Goal: Task Accomplishment & Management: Complete application form

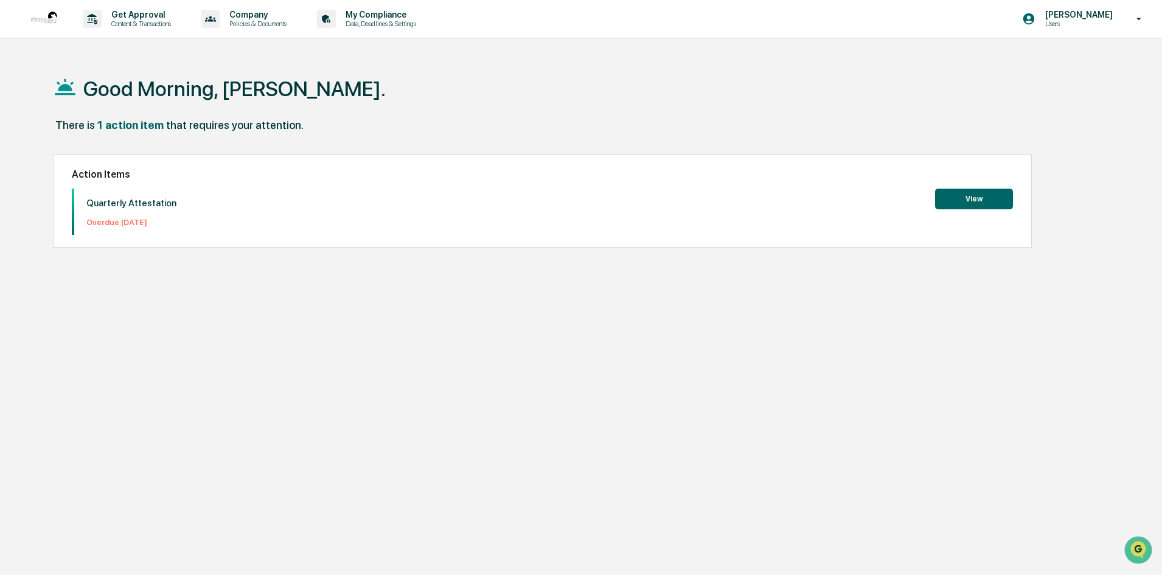
click at [968, 202] on button "View" at bounding box center [974, 199] width 78 height 21
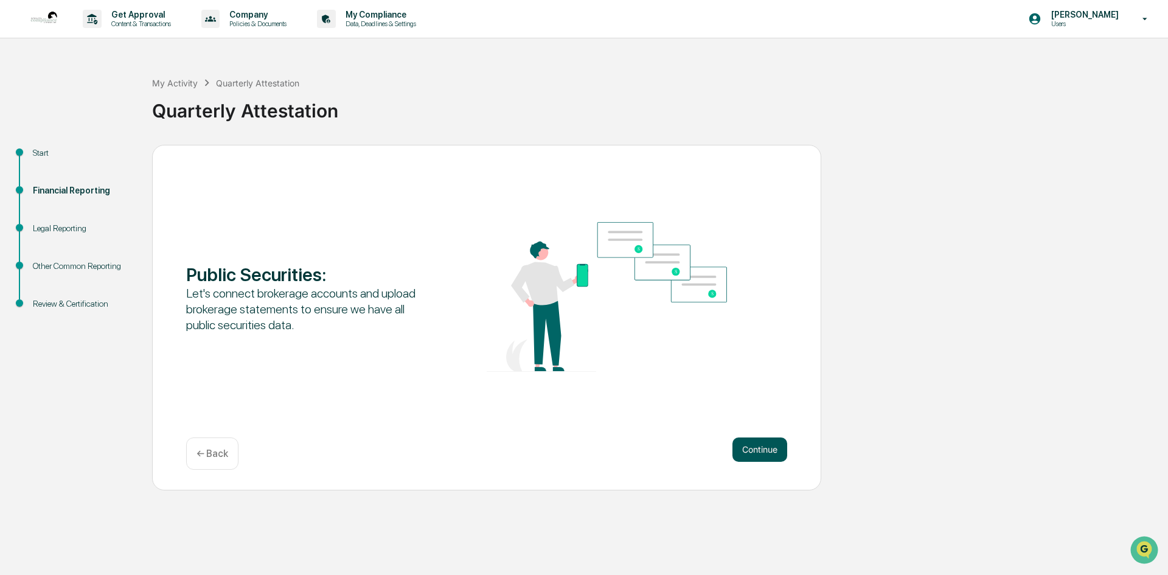
click at [754, 453] on button "Continue" at bounding box center [760, 450] width 55 height 24
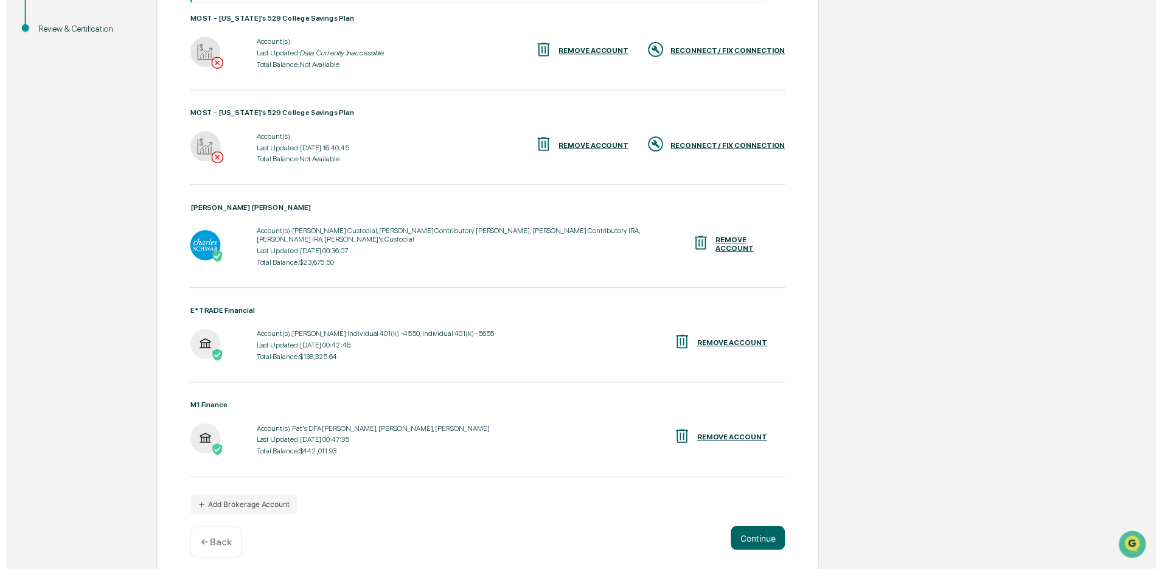
scroll to position [276, 0]
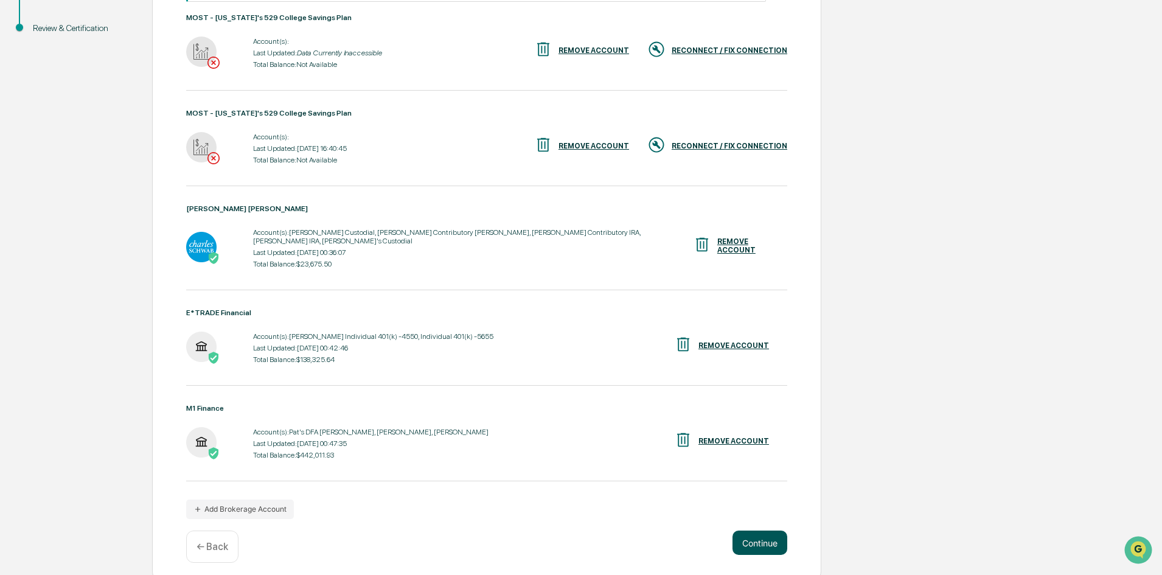
click at [767, 534] on button "Continue" at bounding box center [760, 543] width 55 height 24
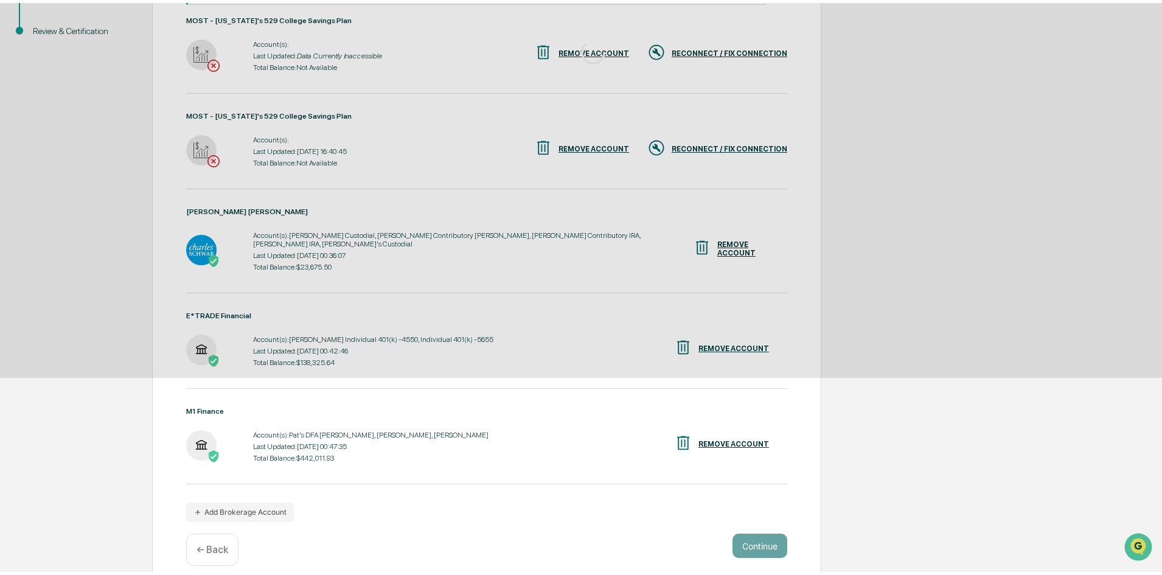
scroll to position [0, 0]
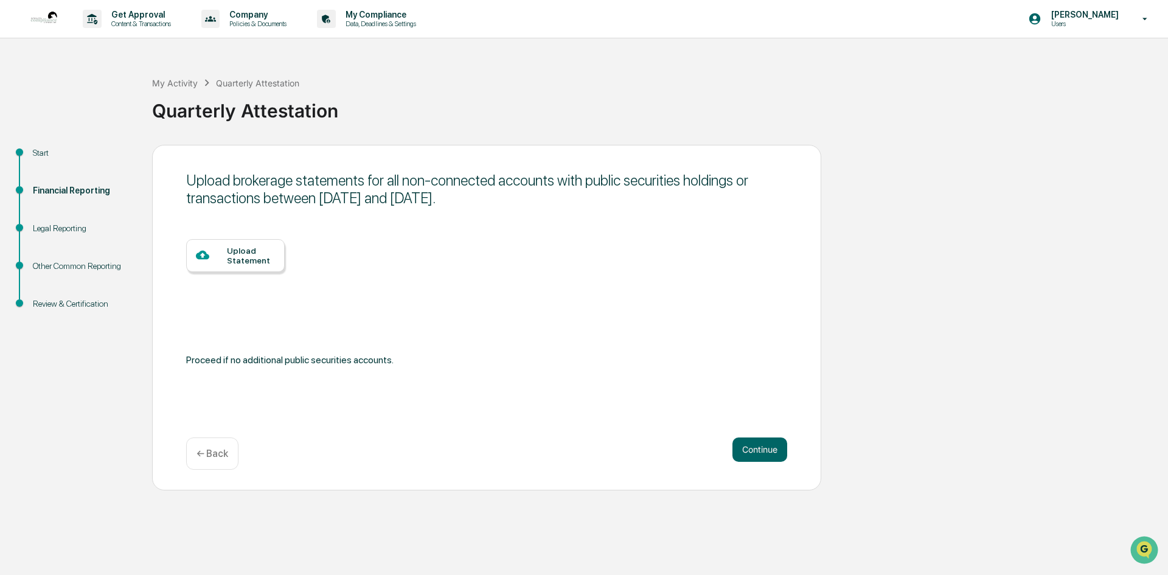
click at [226, 259] on div at bounding box center [211, 255] width 31 height 15
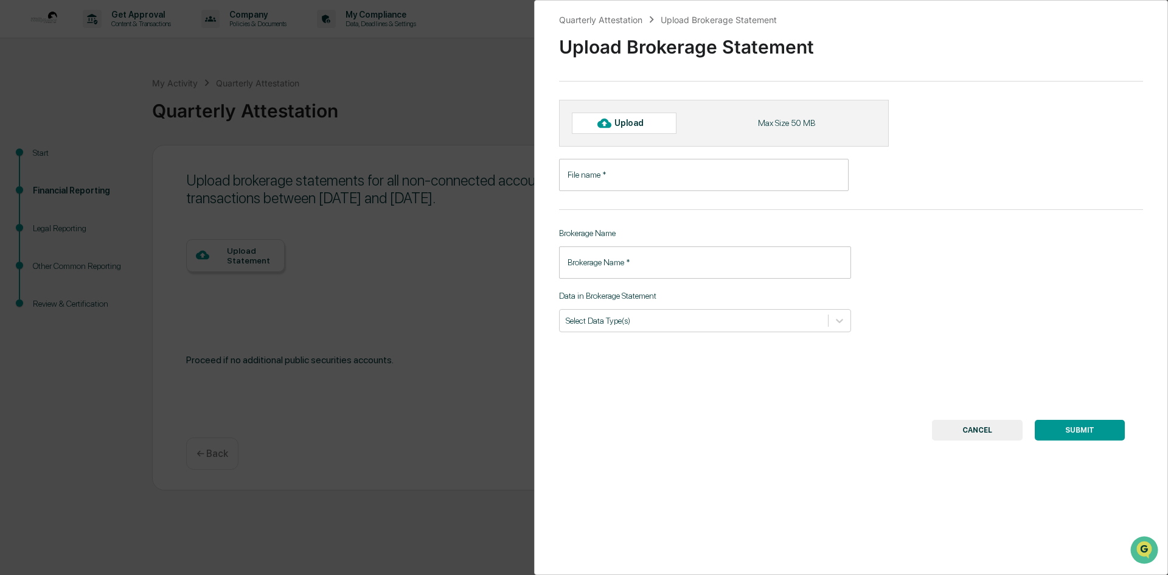
click at [643, 125] on div "Upload" at bounding box center [635, 123] width 40 height 10
type input "**********"
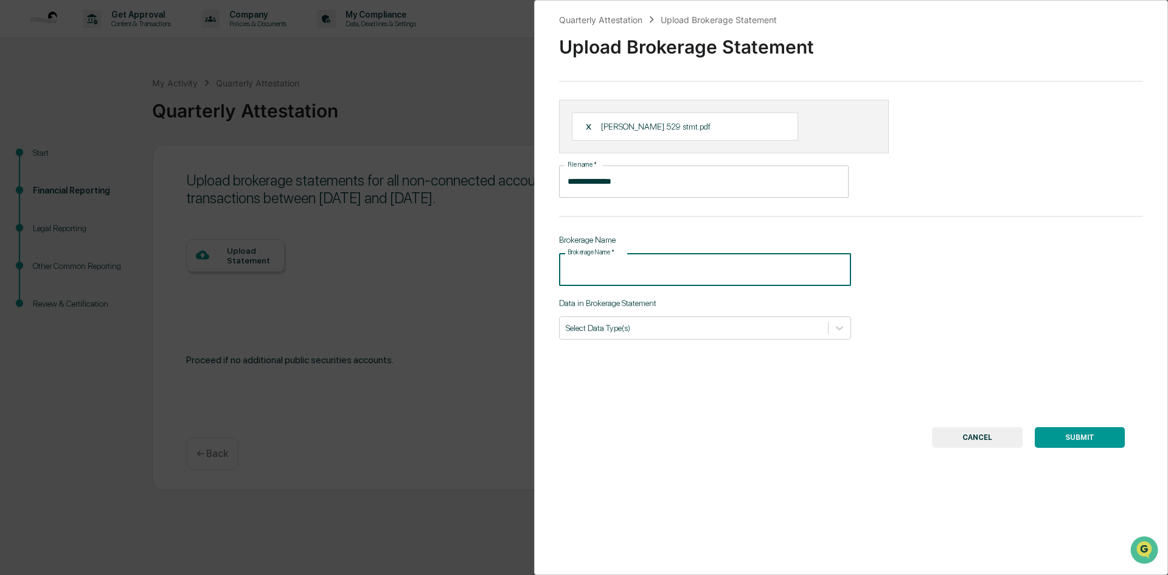
click at [681, 276] on input "Brokerage Name   *" at bounding box center [705, 269] width 292 height 32
type input "**********"
click at [669, 389] on div "**********" at bounding box center [851, 287] width 634 height 575
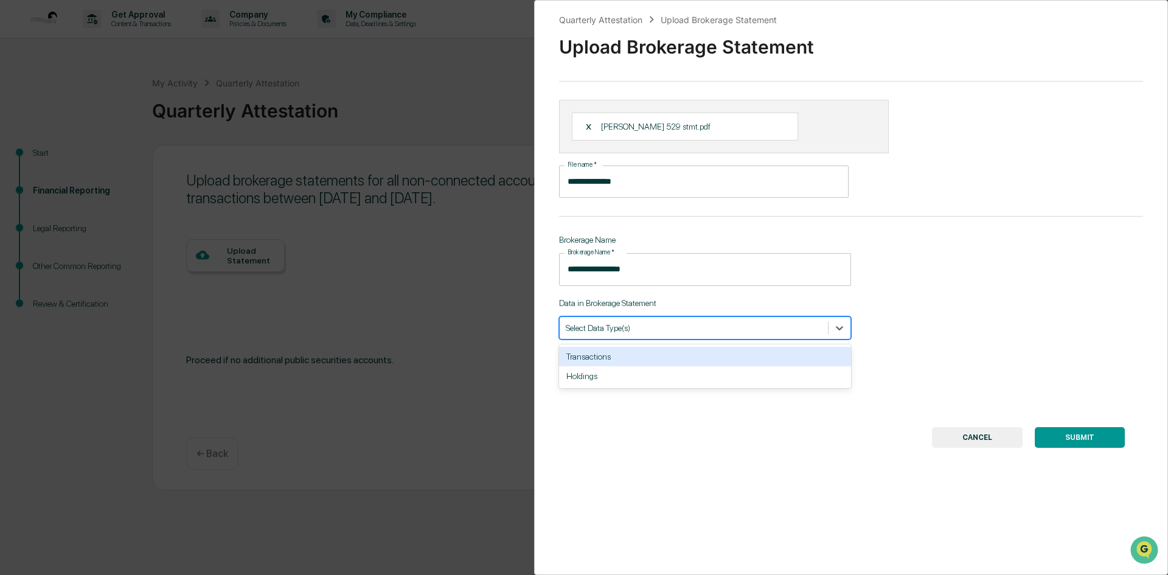
click at [755, 328] on div at bounding box center [694, 328] width 256 height 12
click at [946, 312] on div "**********" at bounding box center [851, 287] width 634 height 575
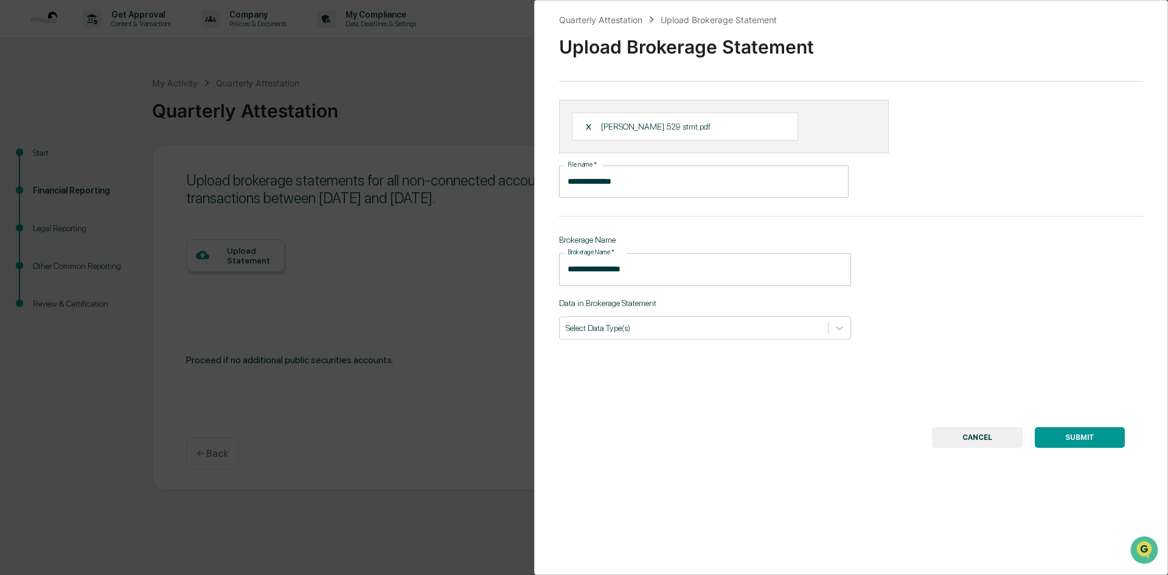
click at [1069, 434] on button "SUBMIT" at bounding box center [1080, 437] width 90 height 21
click at [739, 329] on div at bounding box center [694, 328] width 256 height 12
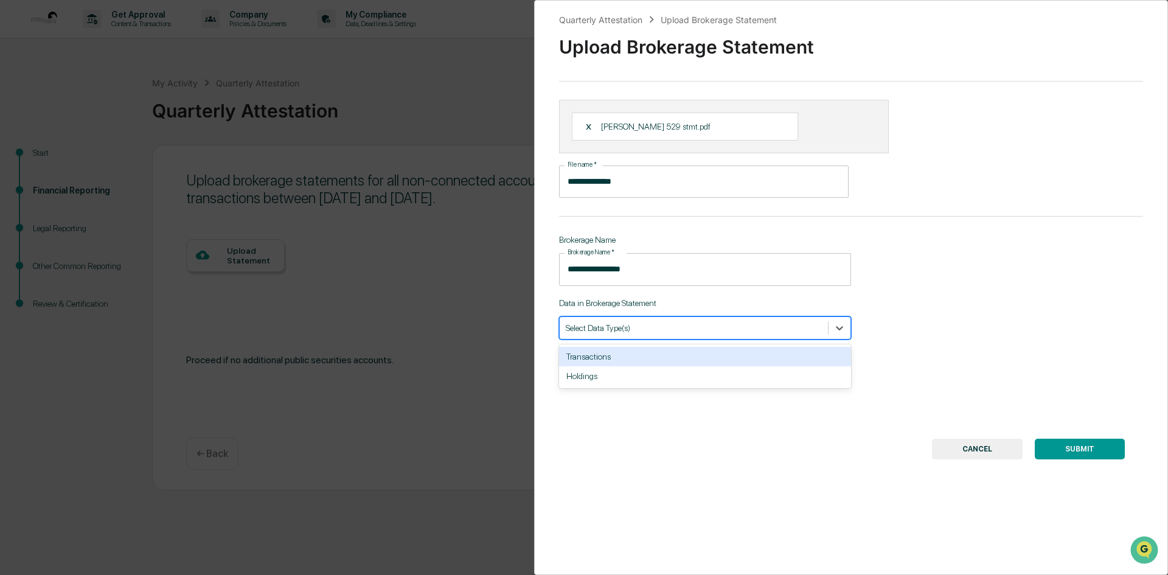
click at [741, 355] on div "Transactions" at bounding box center [705, 356] width 292 height 19
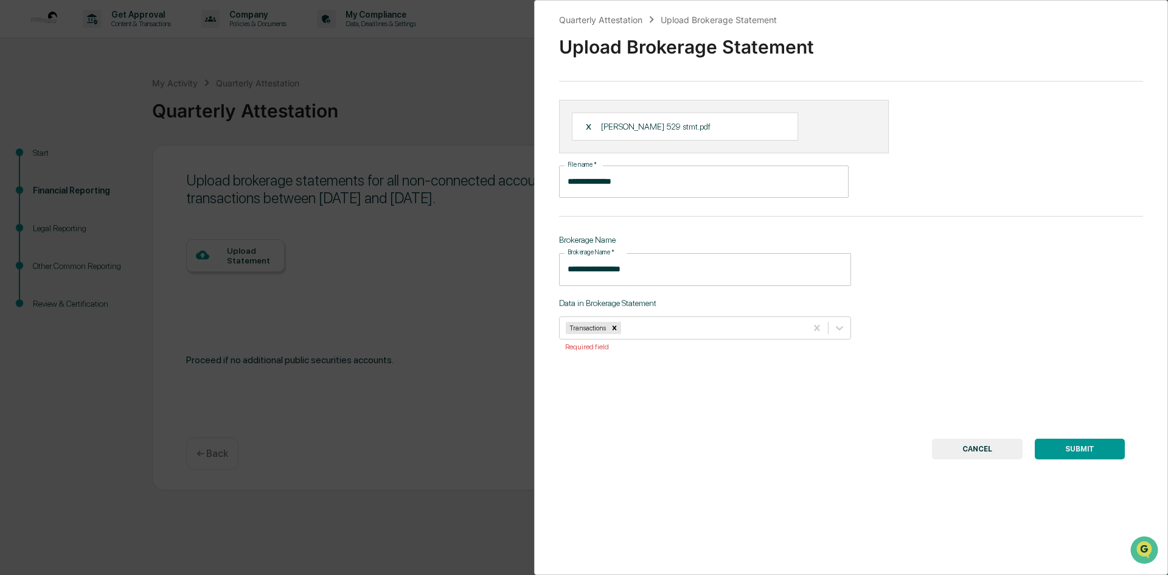
drag, startPoint x: 1076, startPoint y: 444, endPoint x: 598, endPoint y: 401, distance: 479.6
click at [588, 419] on div "**********" at bounding box center [851, 287] width 634 height 575
click at [750, 326] on div at bounding box center [712, 328] width 176 height 12
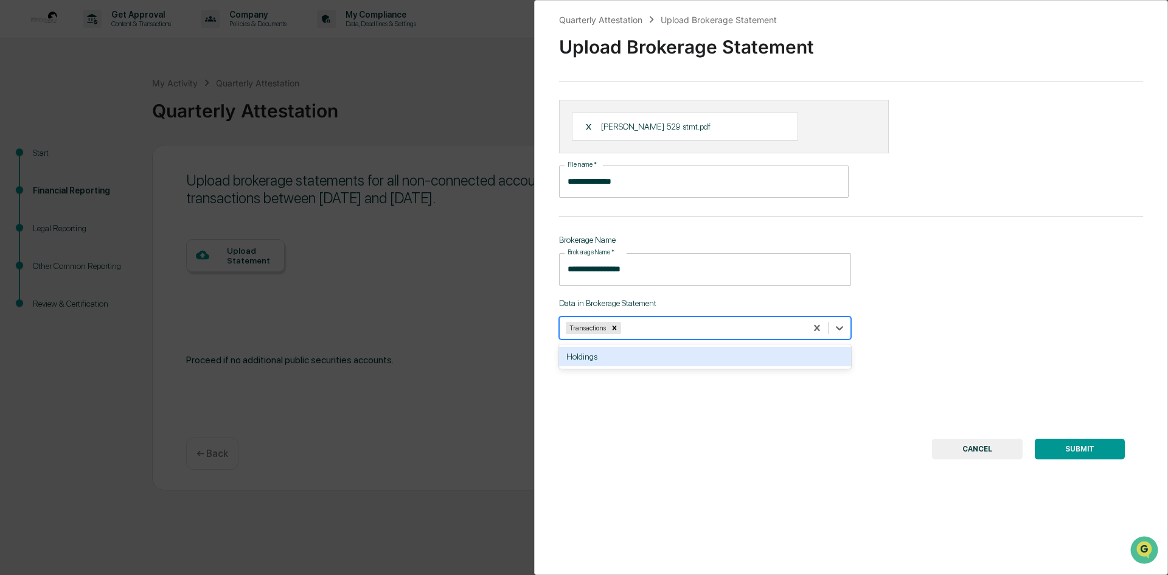
click at [753, 358] on div "Holdings" at bounding box center [705, 356] width 292 height 19
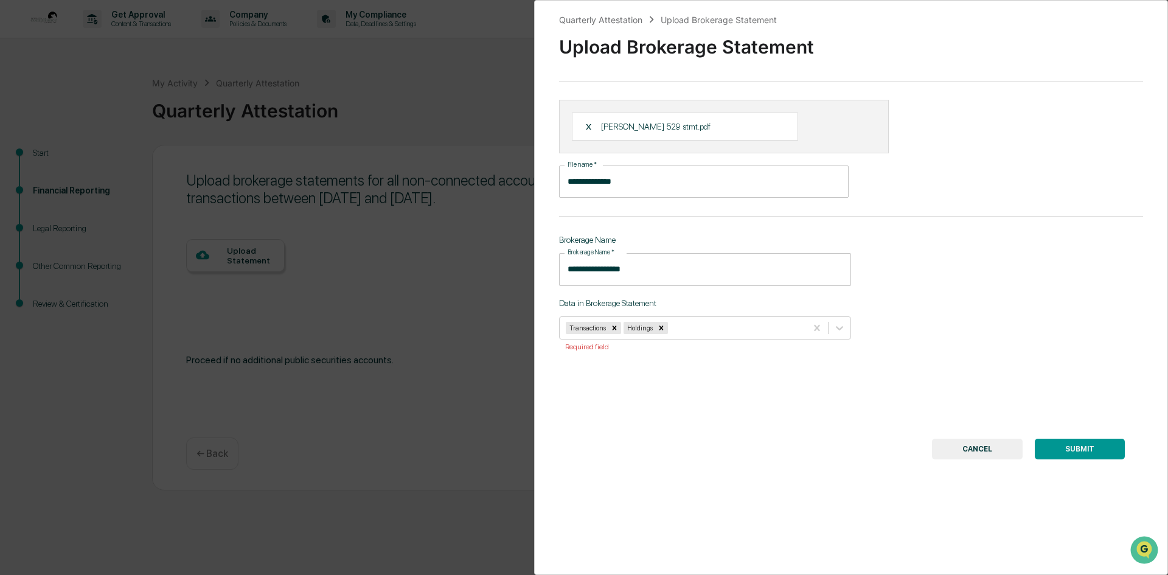
click at [1070, 447] on button "SUBMIT" at bounding box center [1080, 449] width 90 height 21
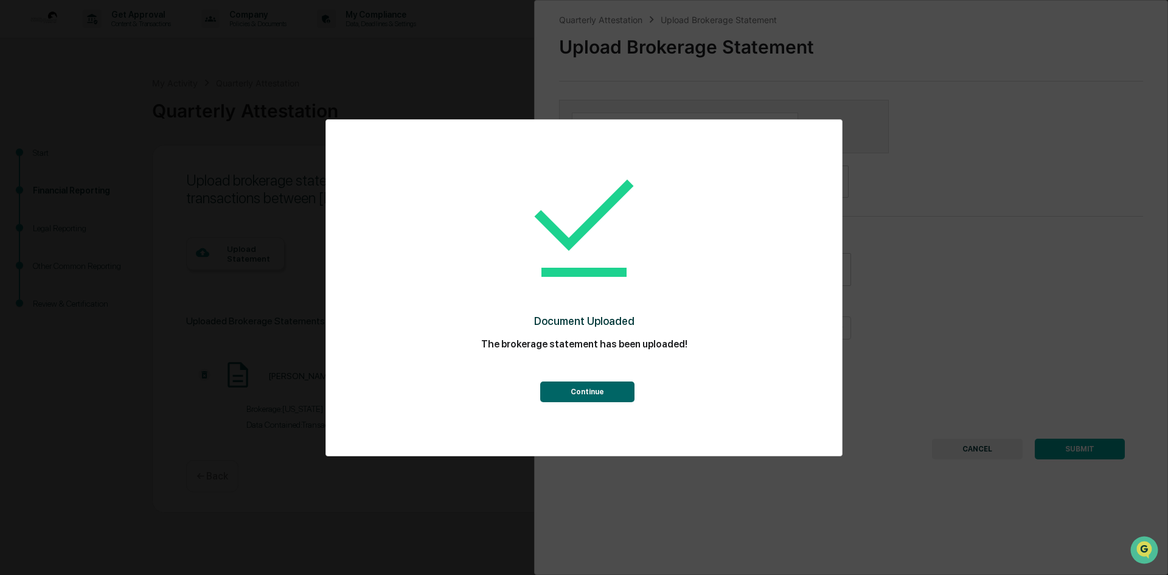
click at [581, 395] on button "Continue" at bounding box center [587, 392] width 94 height 21
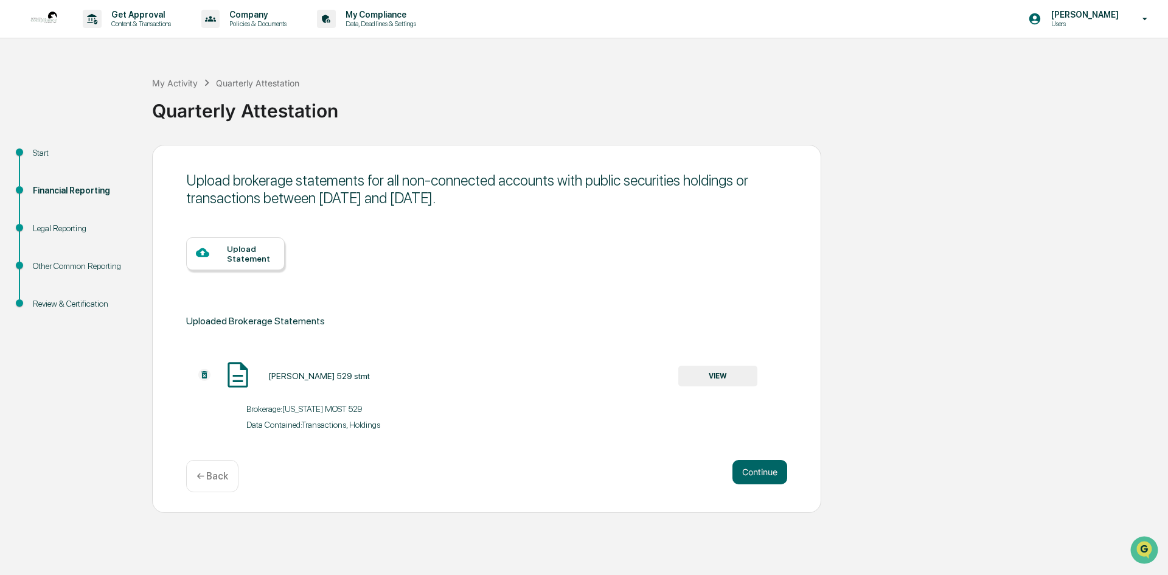
click at [253, 259] on div "Upload Statement" at bounding box center [251, 253] width 48 height 19
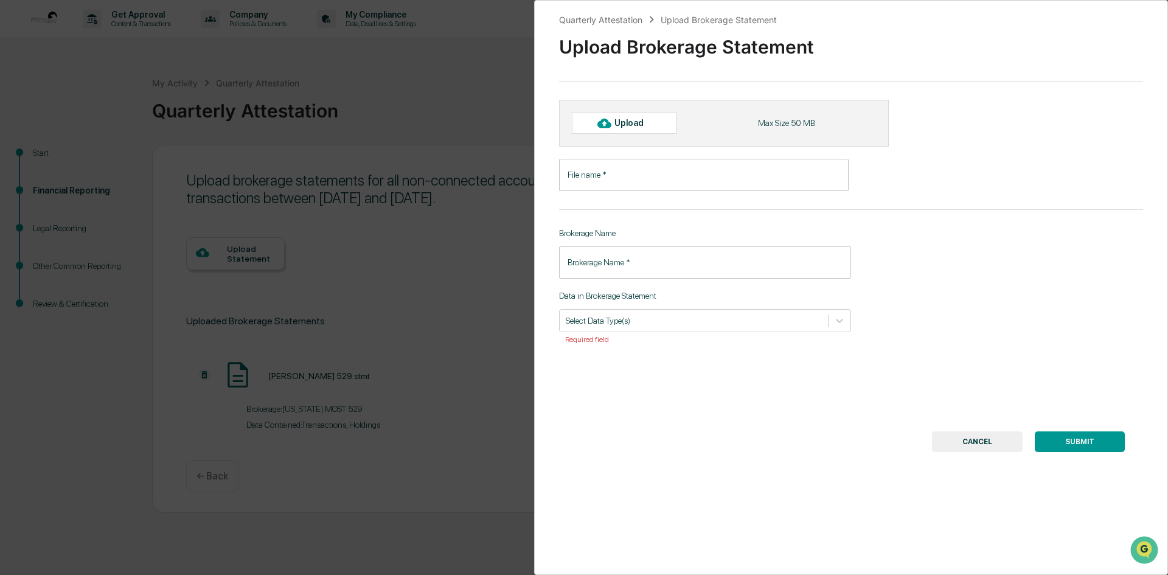
click at [643, 129] on div "Upload" at bounding box center [624, 123] width 105 height 21
type input "**********"
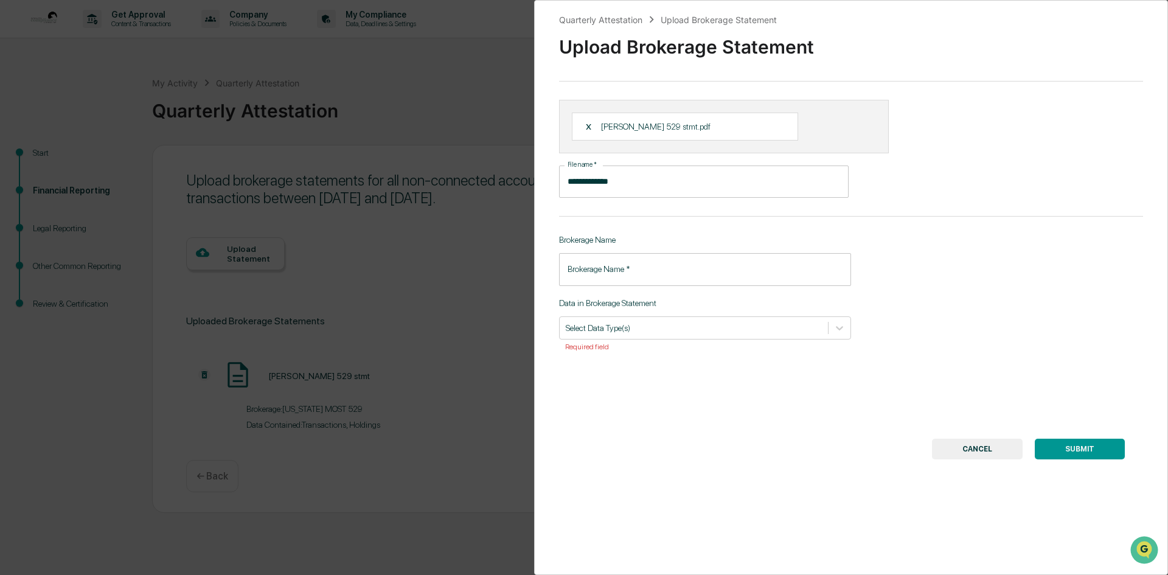
click at [619, 264] on div "Brokerage Name   * Brokerage Name   *" at bounding box center [705, 269] width 292 height 32
type input "**********"
click at [626, 330] on div at bounding box center [694, 328] width 256 height 12
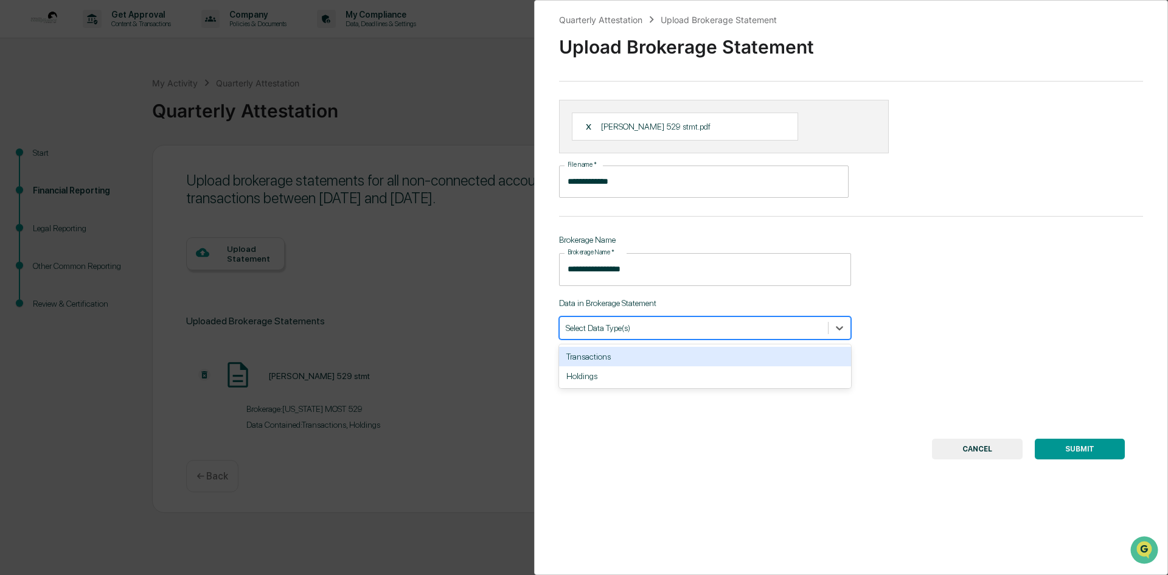
click at [614, 356] on div "Transactions" at bounding box center [705, 356] width 292 height 19
click at [668, 327] on div at bounding box center [712, 328] width 176 height 12
click at [674, 326] on div at bounding box center [712, 328] width 176 height 12
click at [657, 358] on div "Holdings" at bounding box center [705, 356] width 292 height 19
click at [744, 420] on div "**********" at bounding box center [851, 287] width 634 height 575
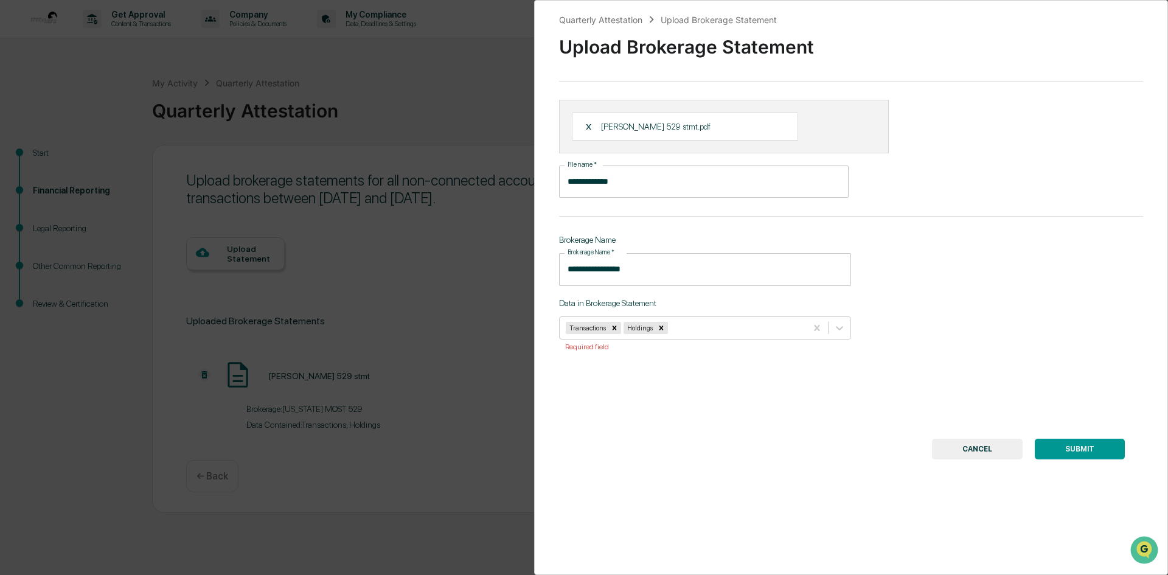
click at [1083, 452] on button "SUBMIT" at bounding box center [1080, 449] width 90 height 21
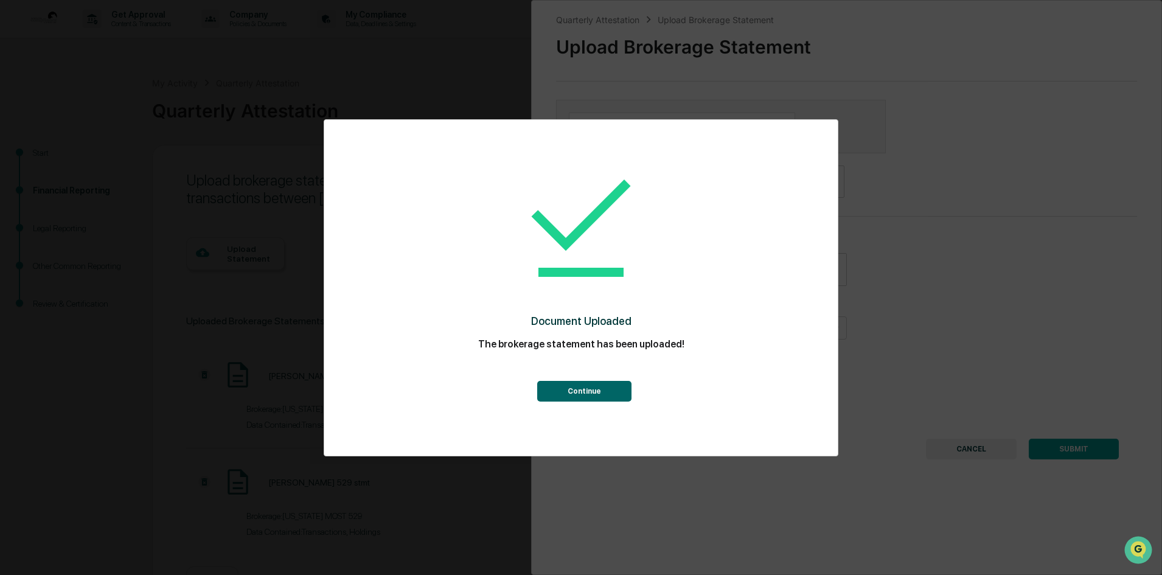
click at [591, 389] on button "Continue" at bounding box center [584, 391] width 94 height 21
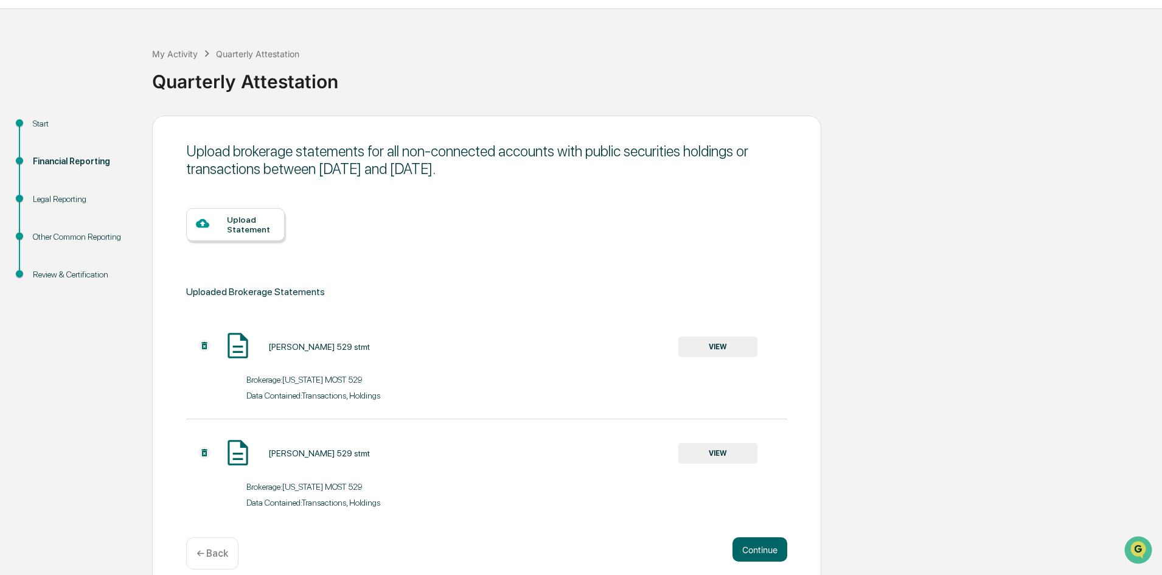
scroll to position [44, 0]
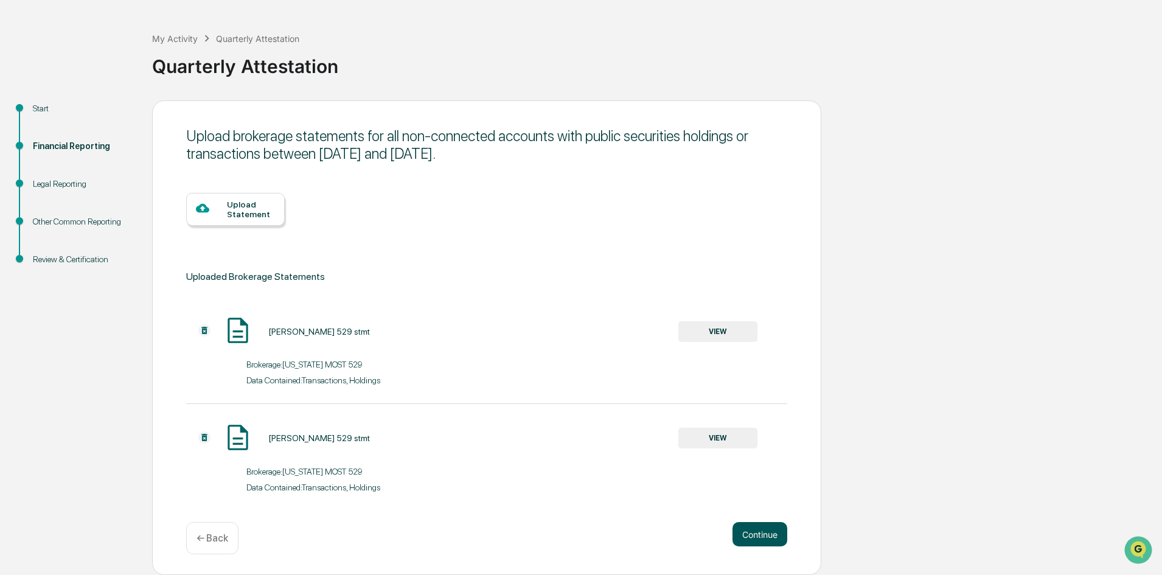
click at [754, 530] on button "Continue" at bounding box center [760, 534] width 55 height 24
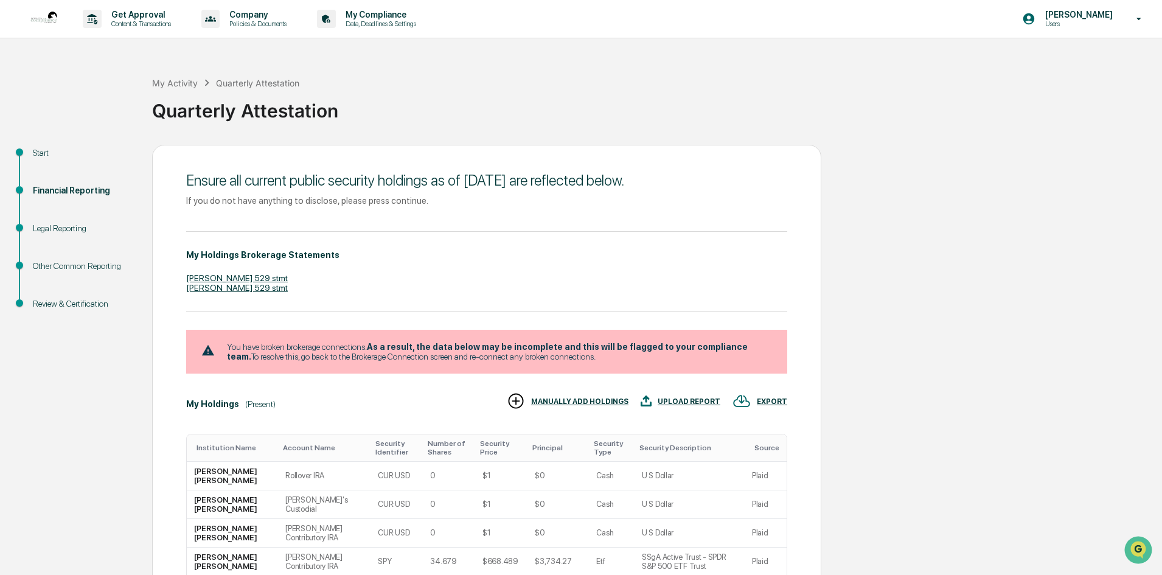
scroll to position [288, 0]
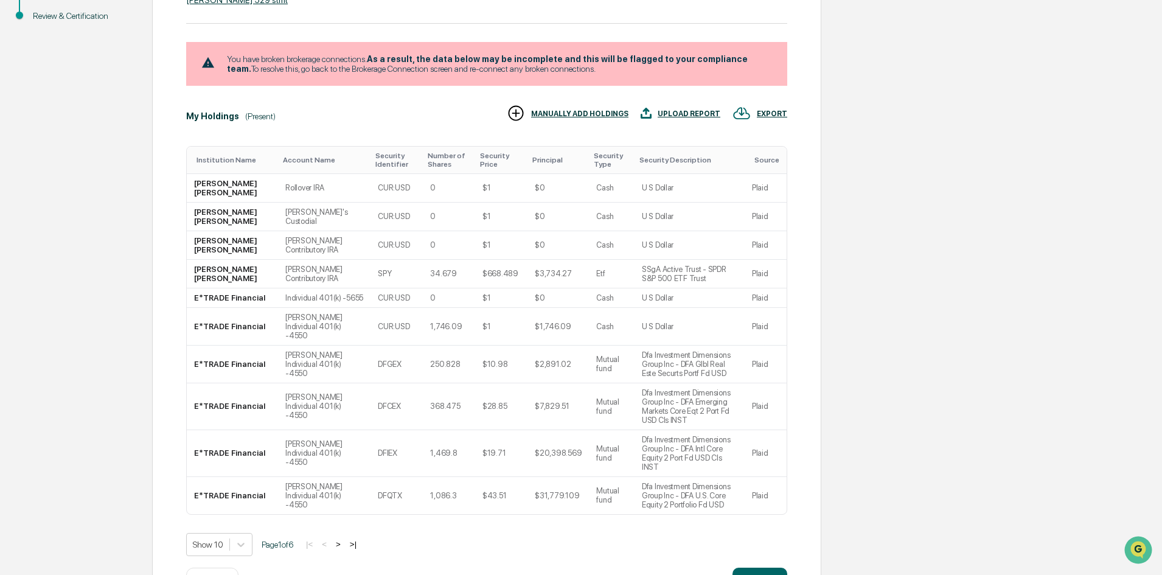
click at [344, 539] on button ">" at bounding box center [338, 544] width 12 height 10
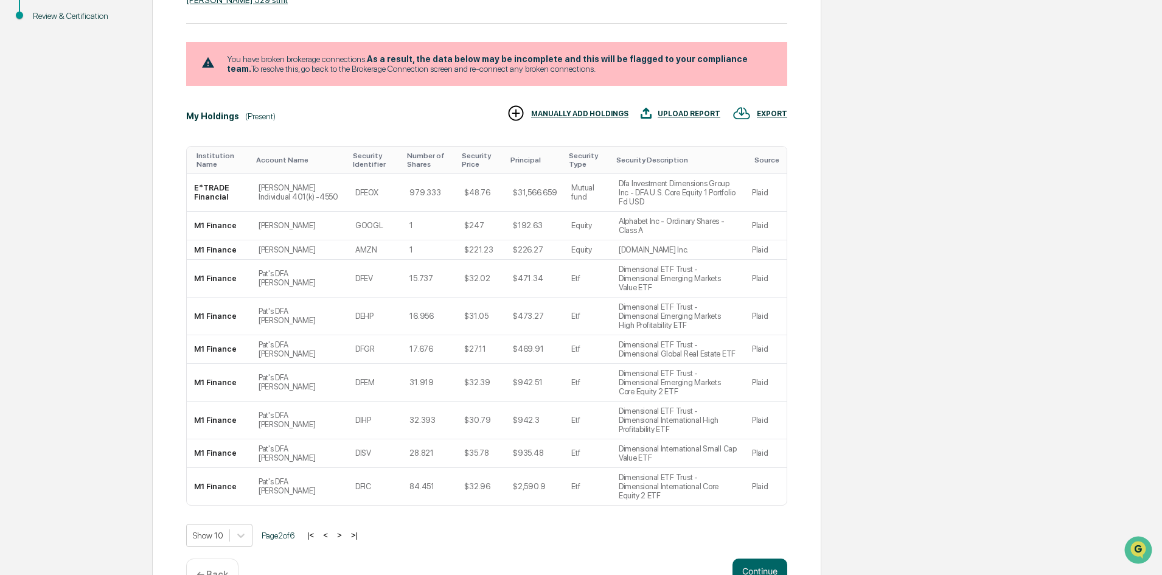
scroll to position [260, 0]
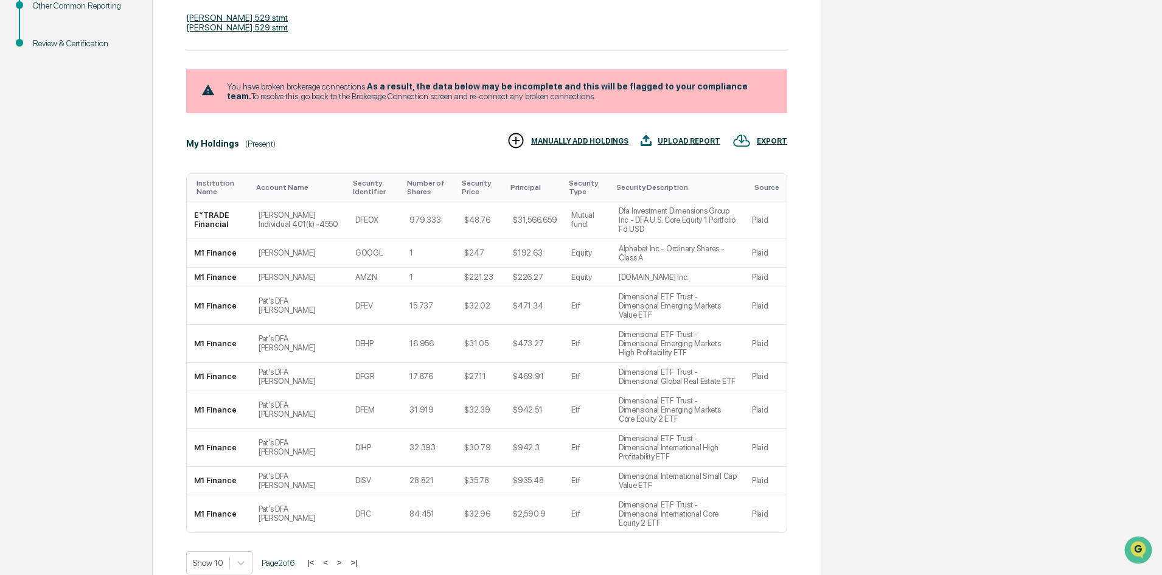
click at [344, 557] on button ">" at bounding box center [339, 562] width 12 height 10
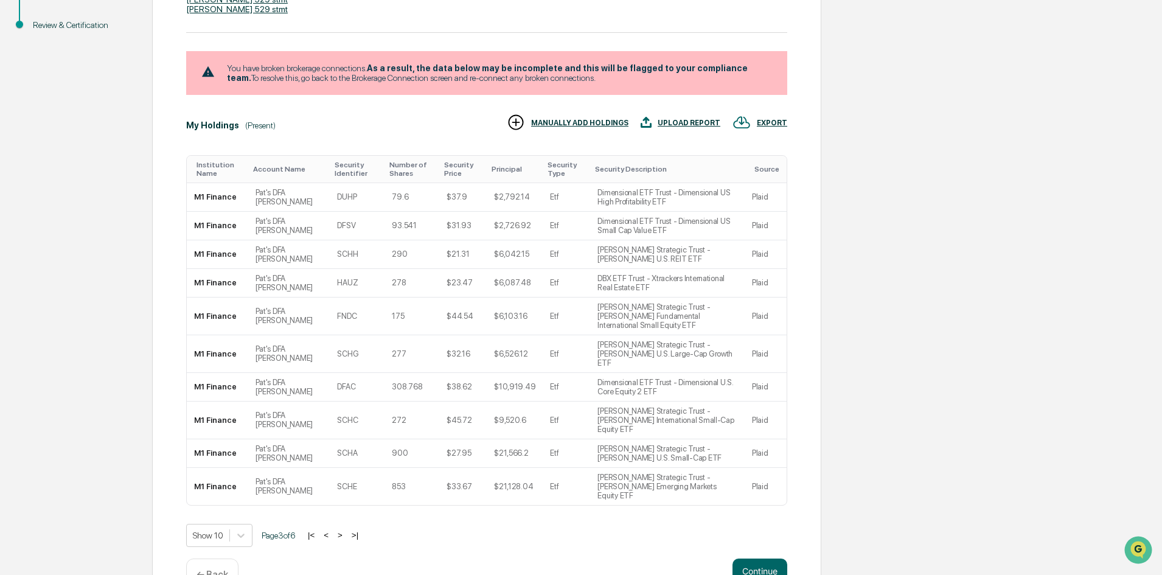
click at [344, 530] on button ">" at bounding box center [340, 535] width 12 height 10
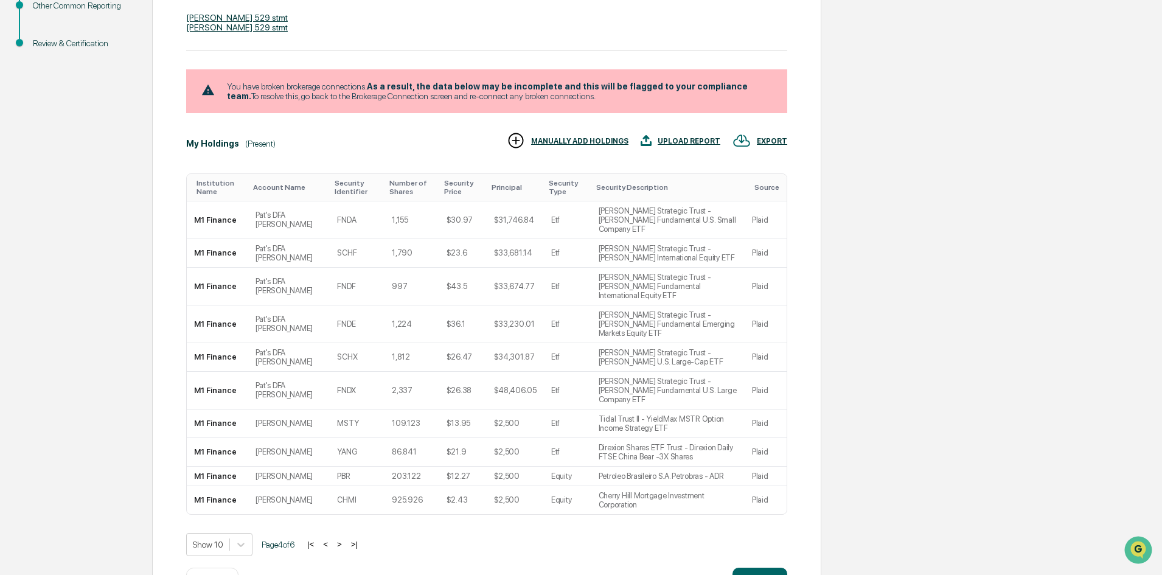
click at [344, 539] on button ">" at bounding box center [339, 544] width 12 height 10
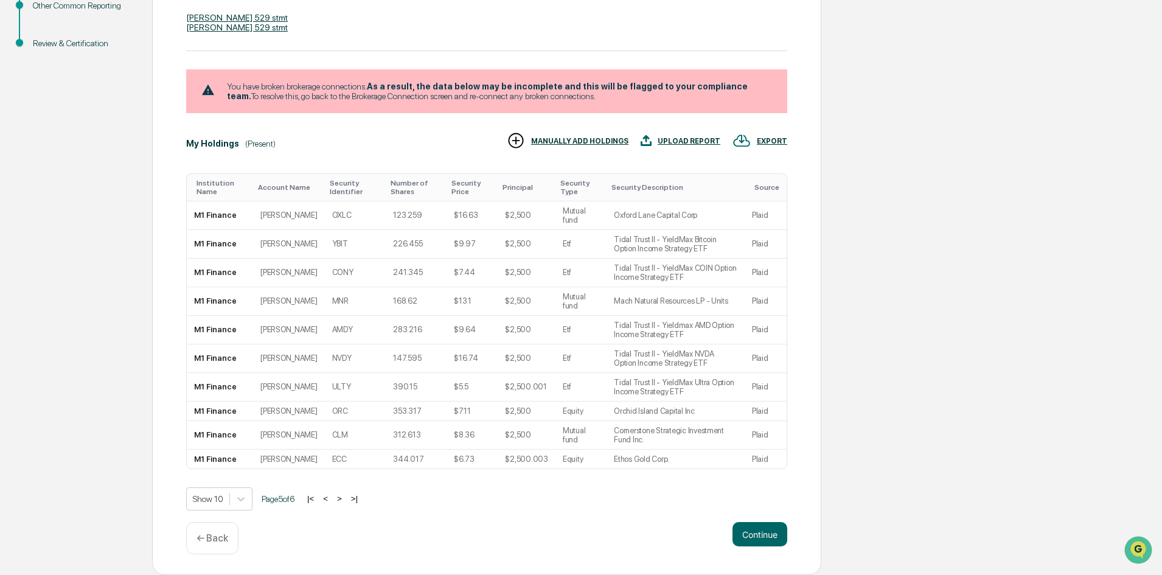
click at [344, 500] on button ">" at bounding box center [339, 499] width 12 height 10
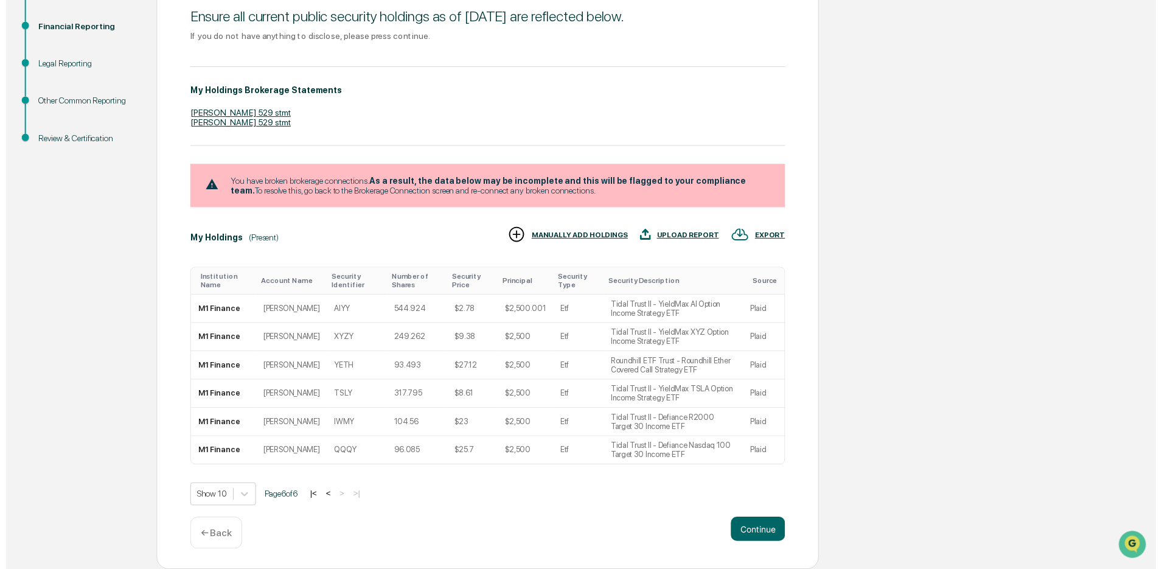
scroll to position [164, 0]
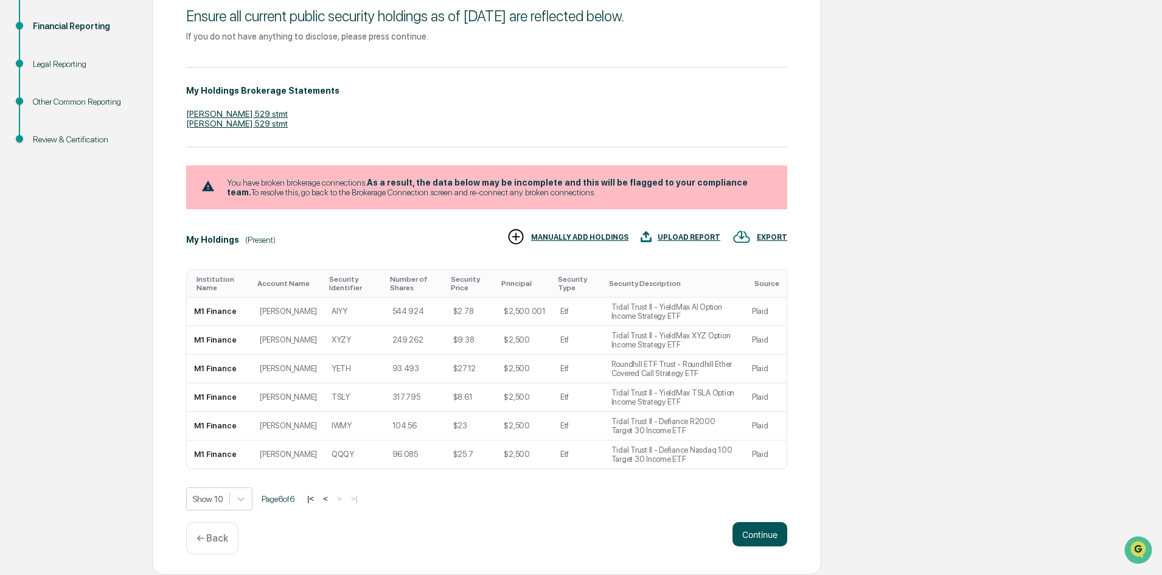
click at [767, 530] on button "Continue" at bounding box center [760, 534] width 55 height 24
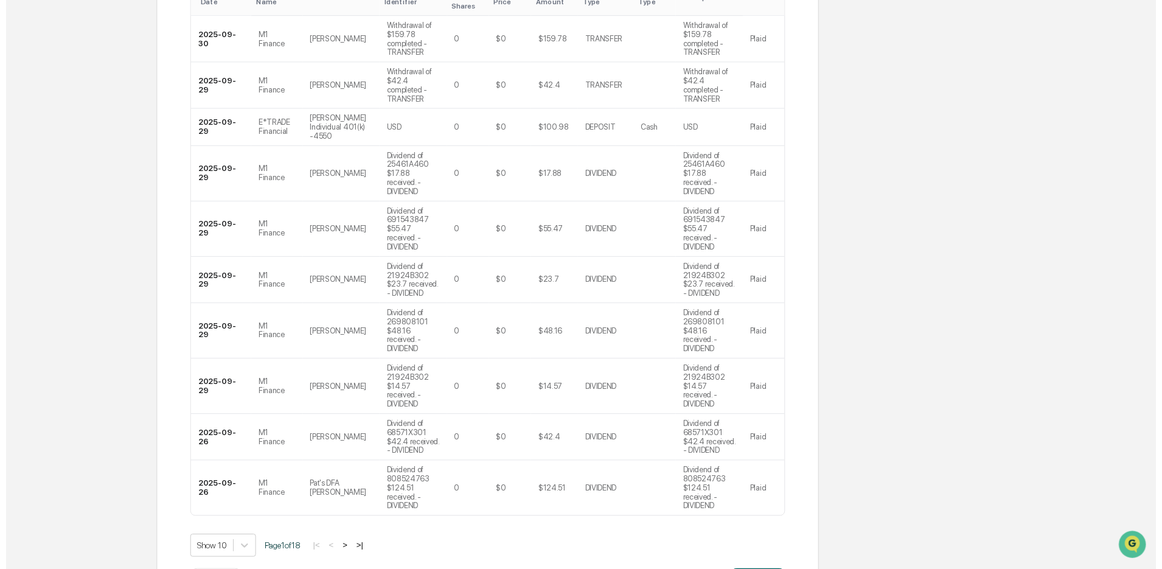
scroll to position [443, 0]
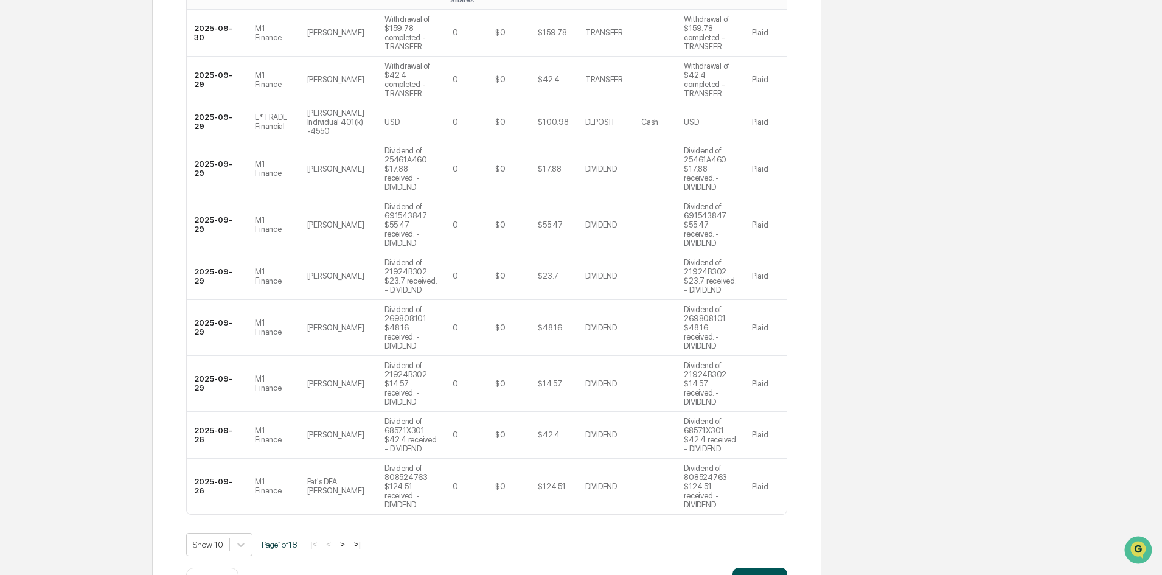
click at [768, 568] on button "Continue" at bounding box center [760, 580] width 55 height 24
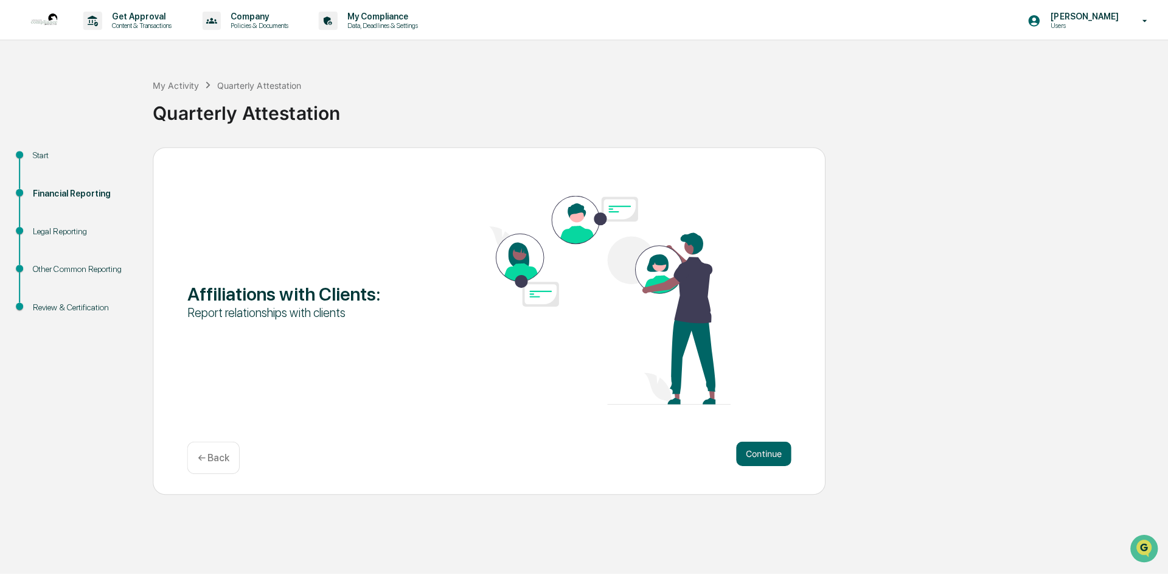
scroll to position [0, 0]
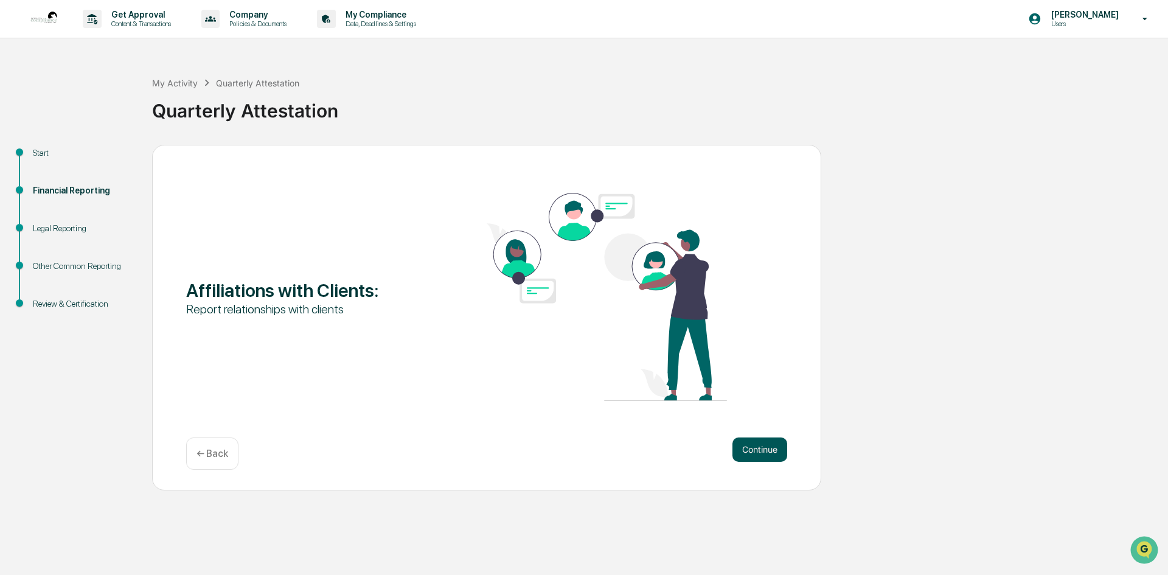
click at [770, 449] on button "Continue" at bounding box center [760, 450] width 55 height 24
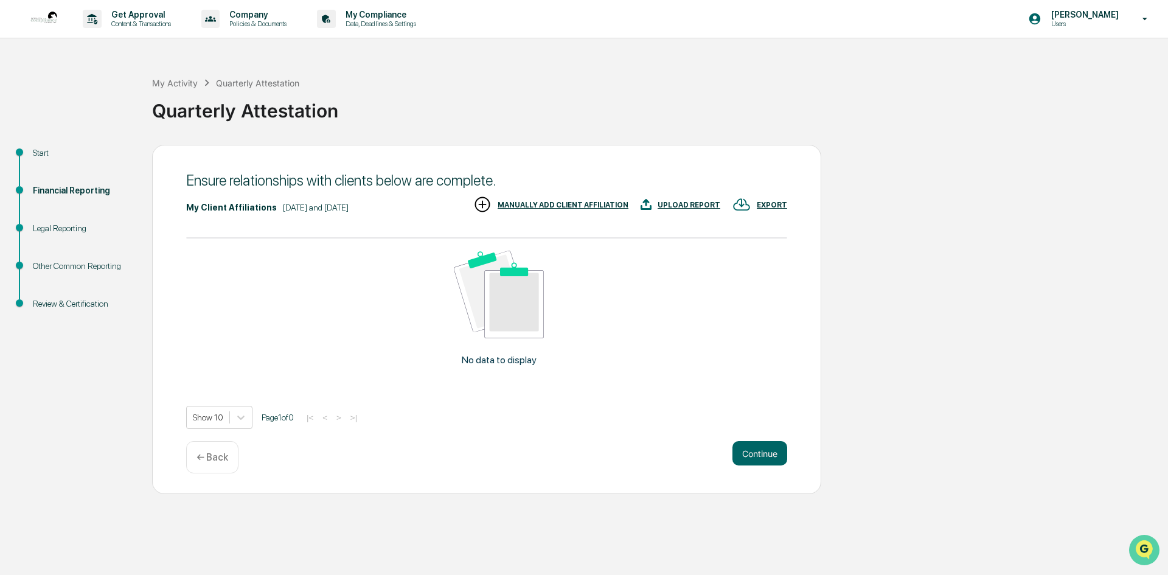
click at [1143, 544] on img "Open customer support" at bounding box center [1144, 550] width 30 height 24
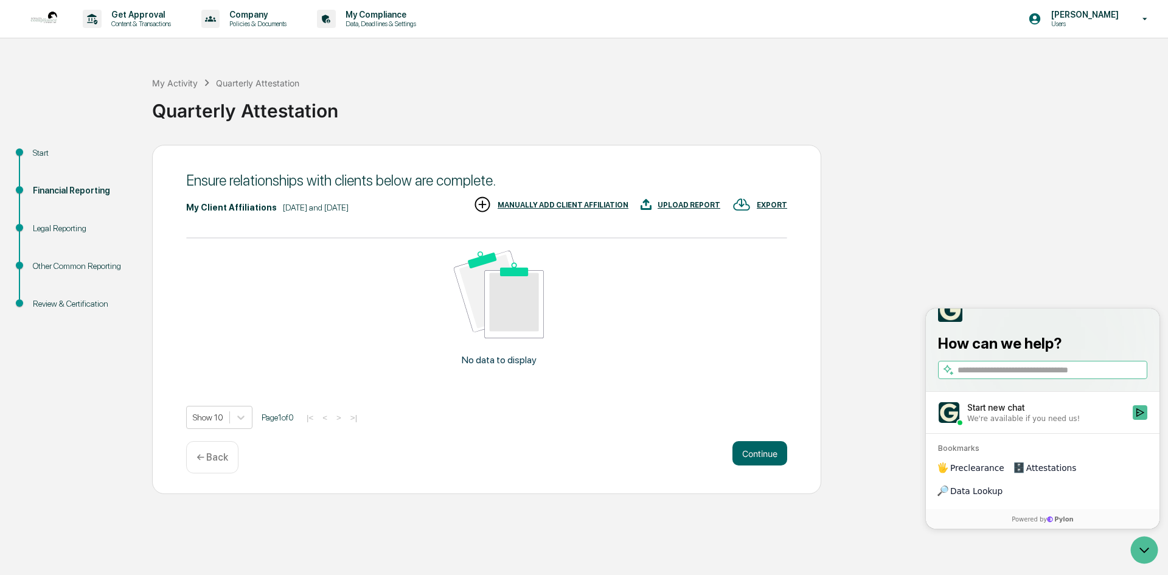
click at [1040, 377] on input "search" at bounding box center [1051, 370] width 187 height 13
type input "**********"
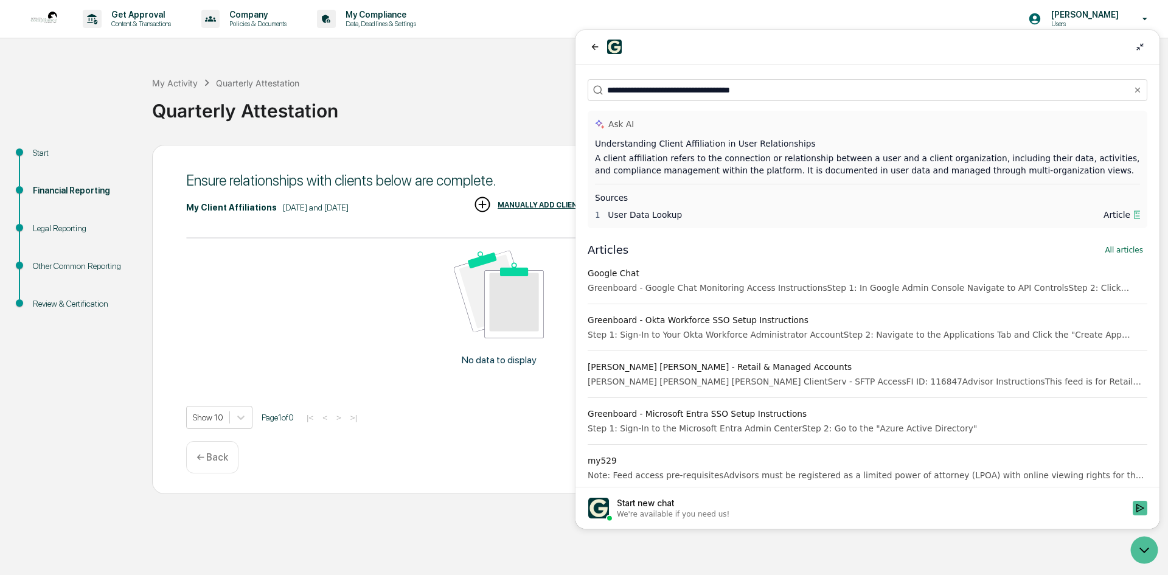
click at [743, 144] on div "Understanding Client Affiliation in User Relationships" at bounding box center [867, 144] width 545 height 12
click at [663, 155] on div "A client affiliation refers to the connection or relationship between a user an…" at bounding box center [867, 164] width 545 height 24
click at [633, 140] on div "Understanding Client Affiliation in User Relationships" at bounding box center [867, 144] width 545 height 12
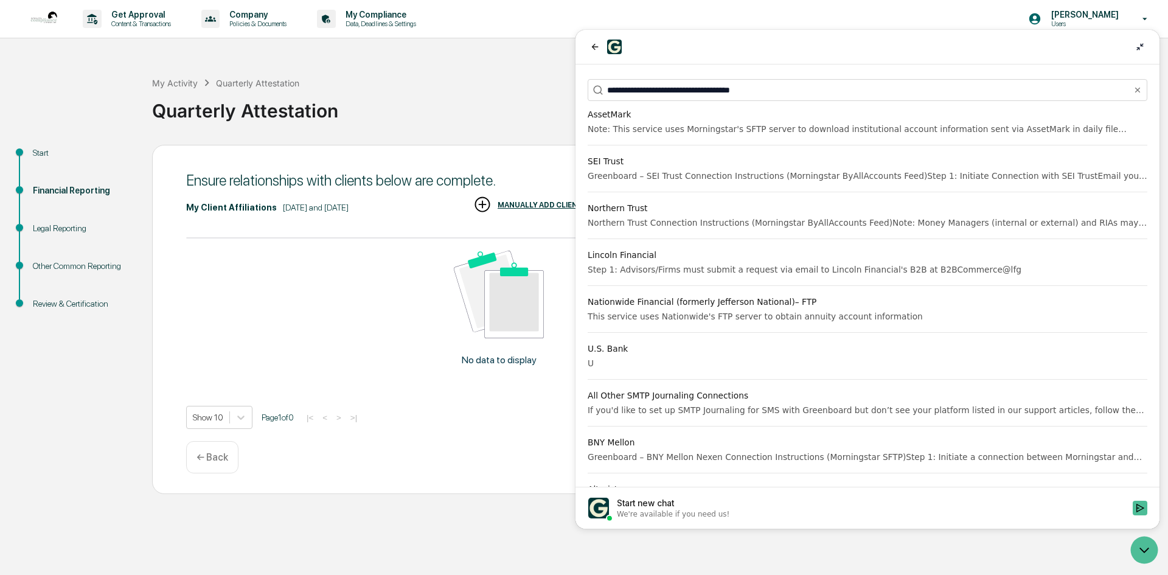
scroll to position [913, 0]
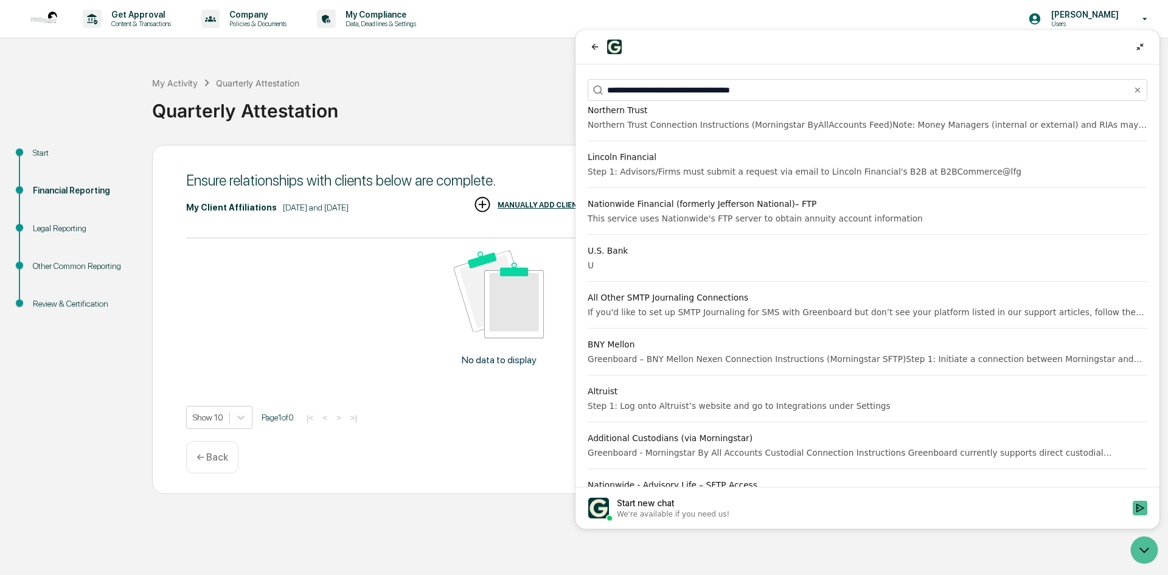
click at [510, 430] on div "Ensure relationships with clients below are complete. My Client Affiliations [D…" at bounding box center [486, 319] width 669 height 349
click at [1148, 543] on icon "Open customer support" at bounding box center [1144, 550] width 30 height 30
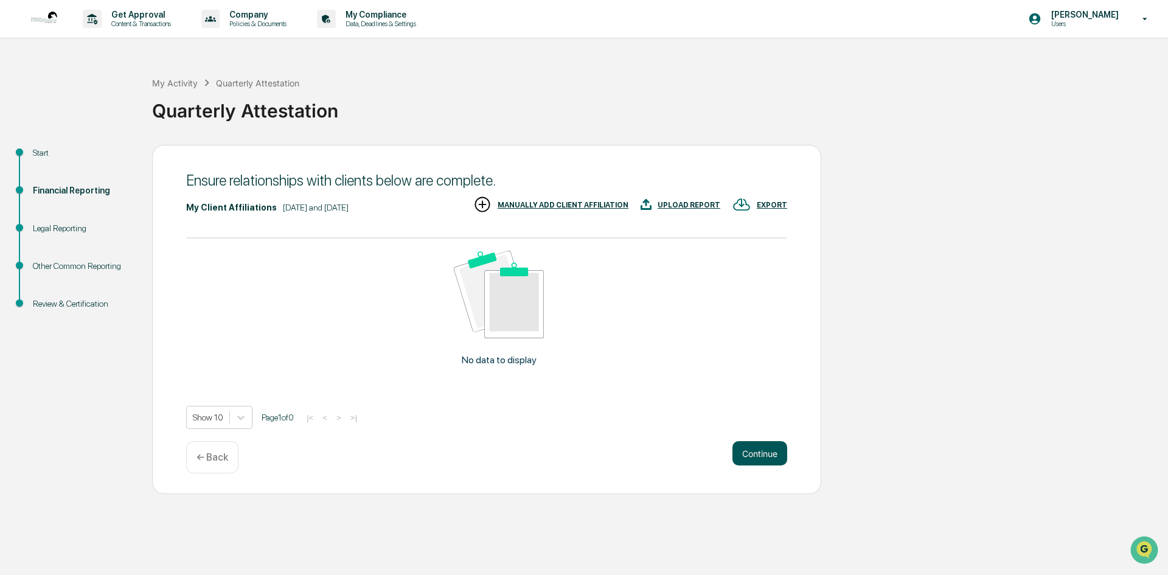
click at [769, 454] on button "Continue" at bounding box center [760, 453] width 55 height 24
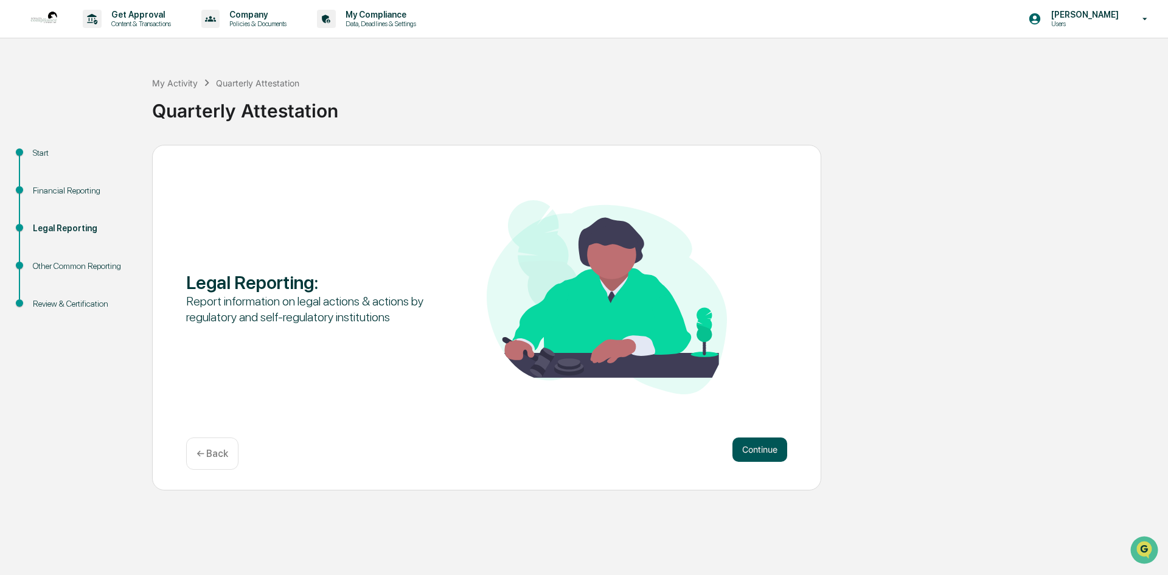
click at [769, 452] on button "Continue" at bounding box center [760, 450] width 55 height 24
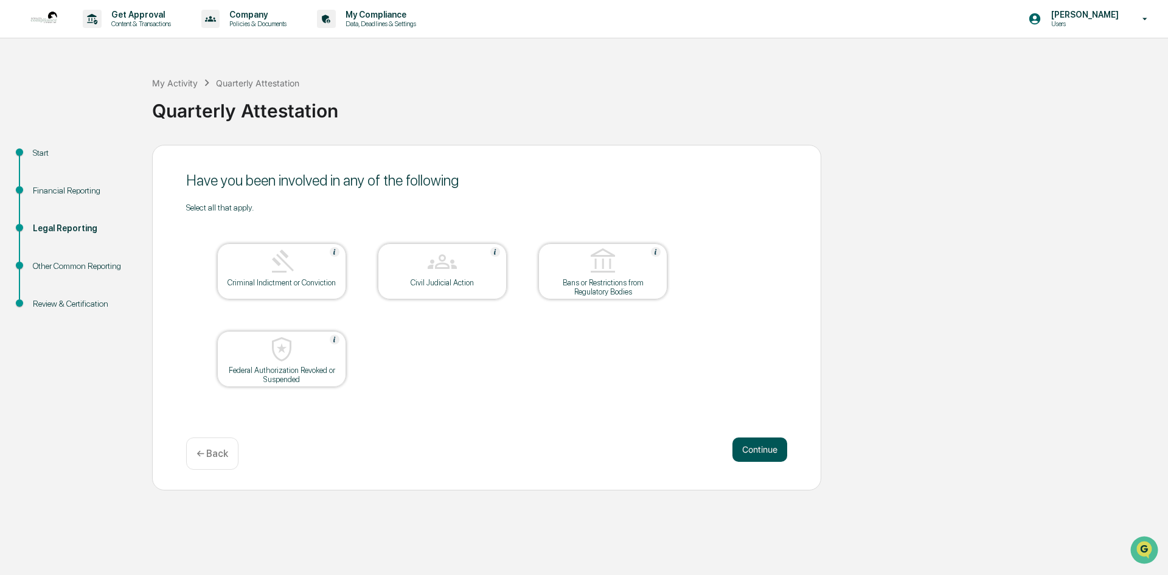
click at [765, 453] on button "Continue" at bounding box center [760, 450] width 55 height 24
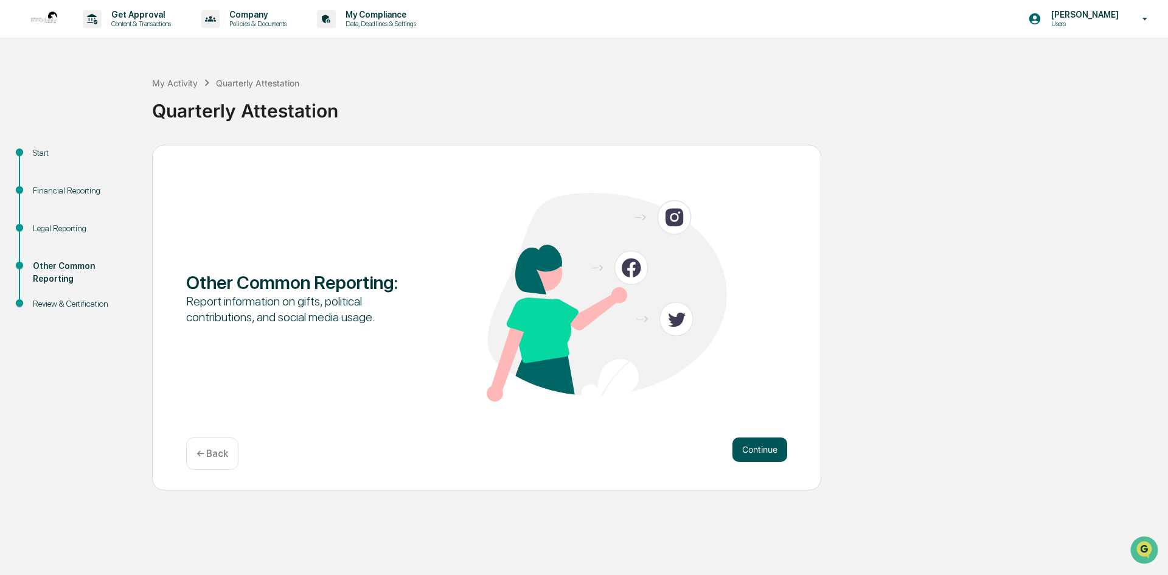
click at [764, 457] on button "Continue" at bounding box center [760, 450] width 55 height 24
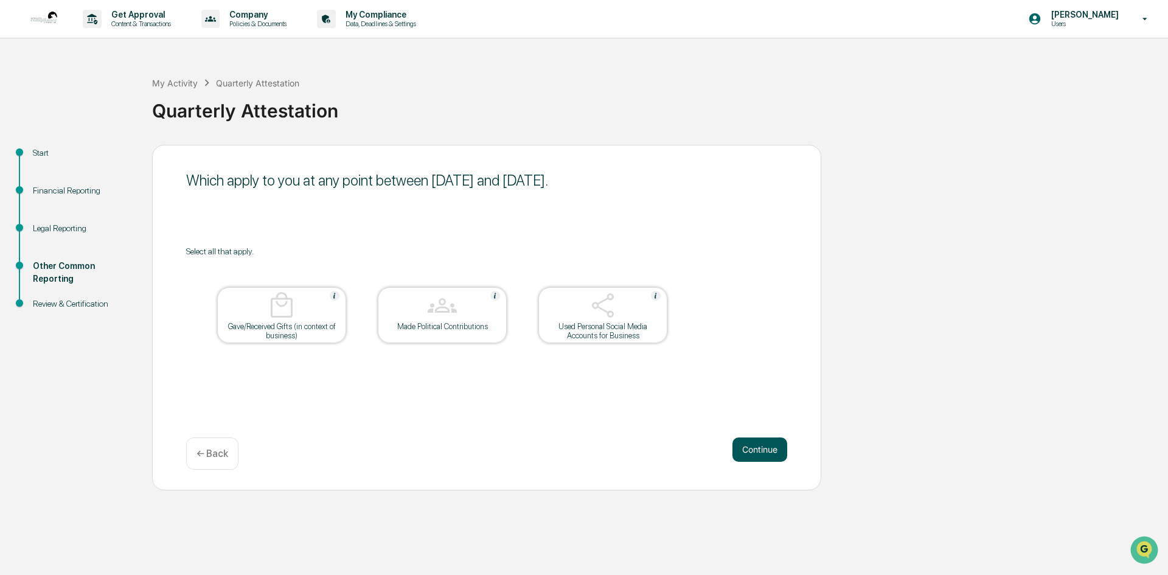
click at [761, 454] on button "Continue" at bounding box center [760, 450] width 55 height 24
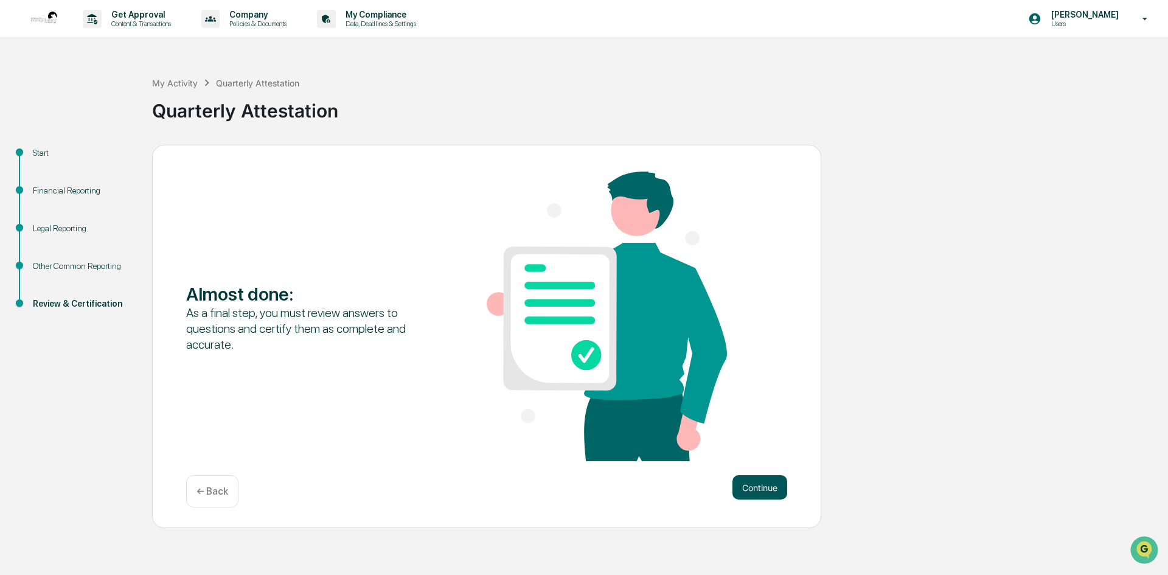
click at [761, 489] on button "Continue" at bounding box center [760, 487] width 55 height 24
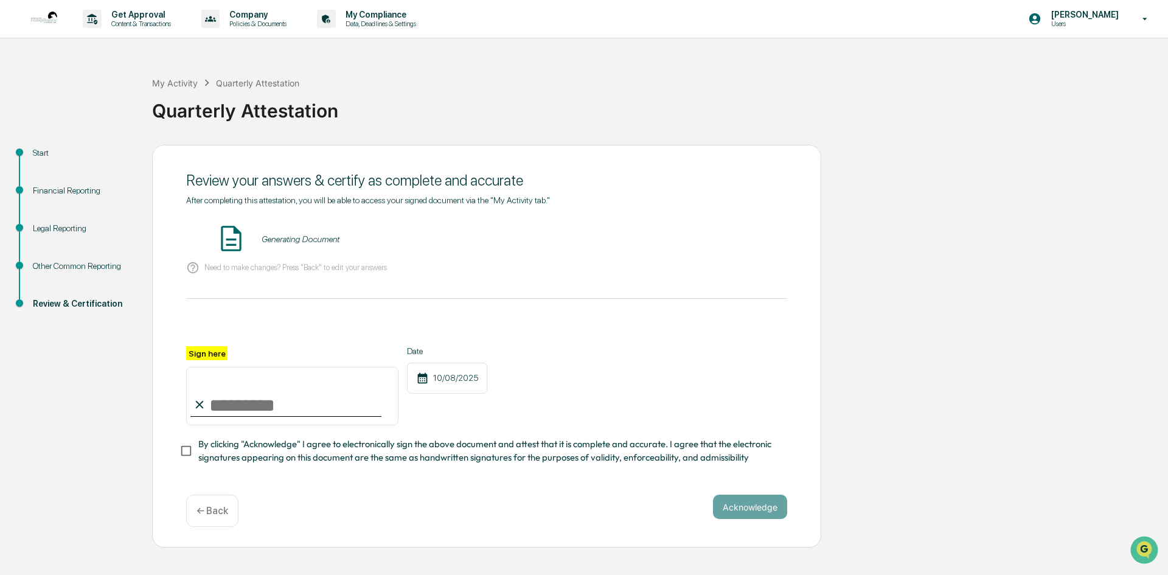
click at [240, 401] on input "Sign here" at bounding box center [292, 396] width 212 height 58
type input "**********"
click at [762, 509] on button "Acknowledge" at bounding box center [750, 507] width 74 height 24
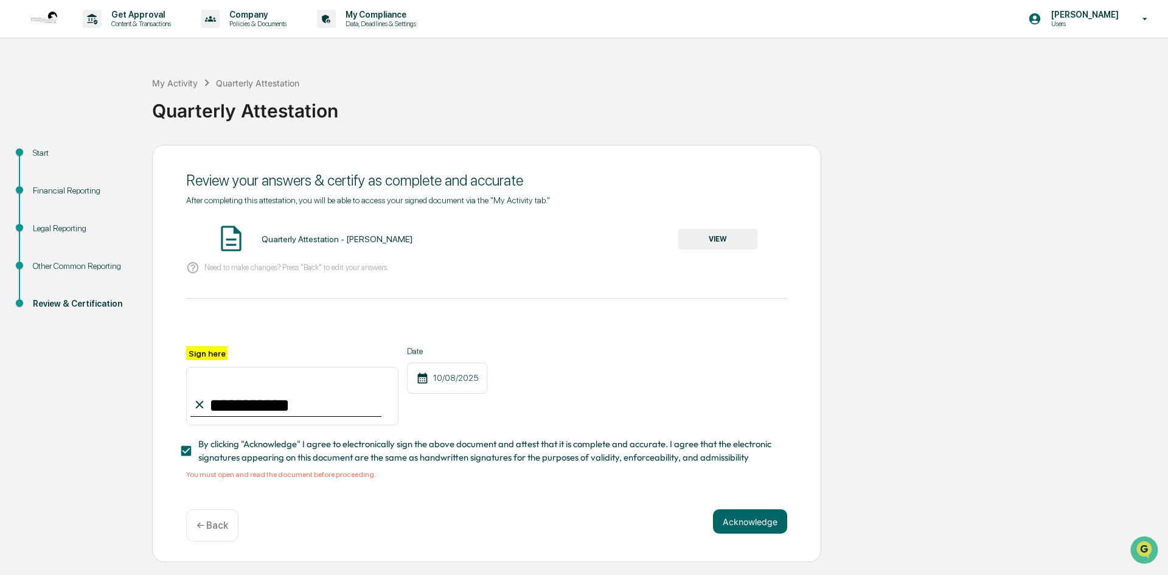
click at [308, 243] on div "Quarterly Attestation - [PERSON_NAME]" at bounding box center [337, 239] width 151 height 10
click at [709, 234] on button "VIEW" at bounding box center [718, 239] width 79 height 21
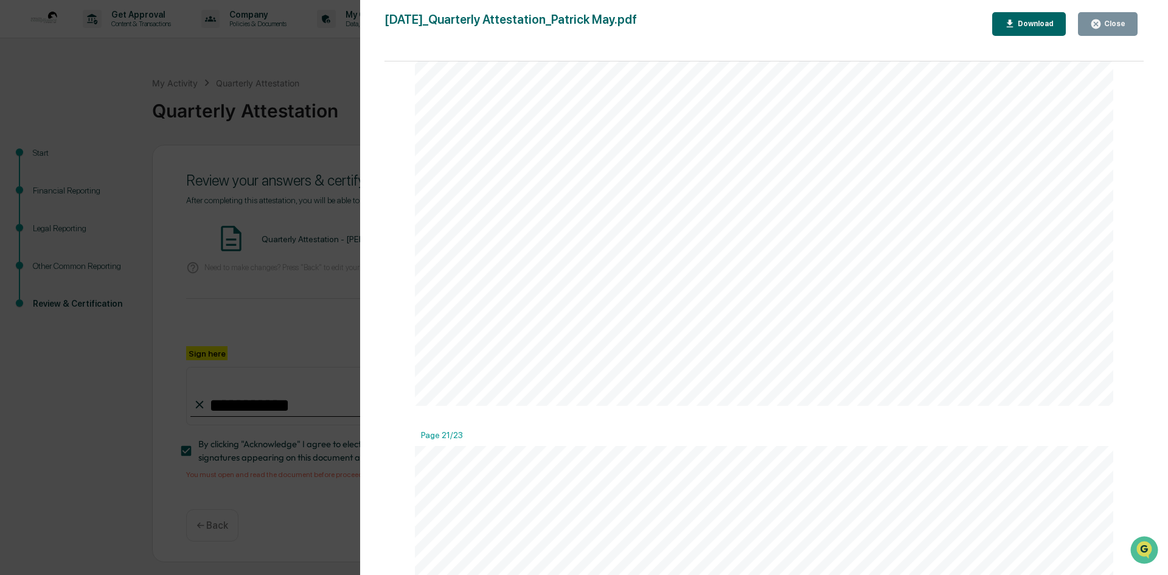
scroll to position [19778, 0]
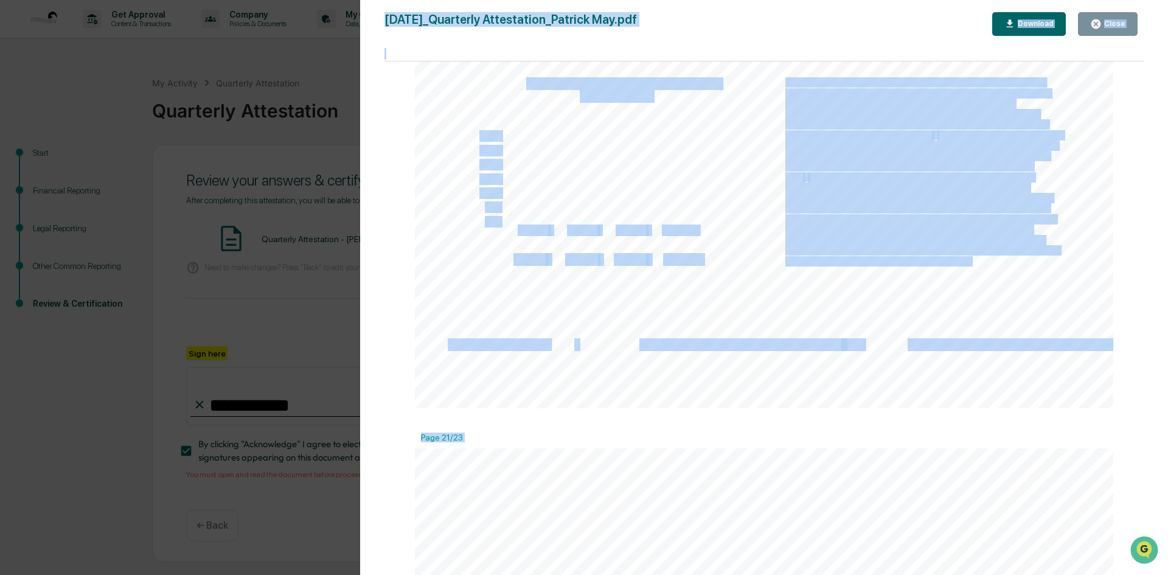
drag, startPoint x: 1144, startPoint y: 515, endPoint x: 1139, endPoint y: 476, distance: 39.3
click at [1139, 476] on div "Version History [DATE] 04:31 PM [PERSON_NAME] [DATE]_Quarterly Attestation_Patr…" at bounding box center [764, 299] width 808 height 599
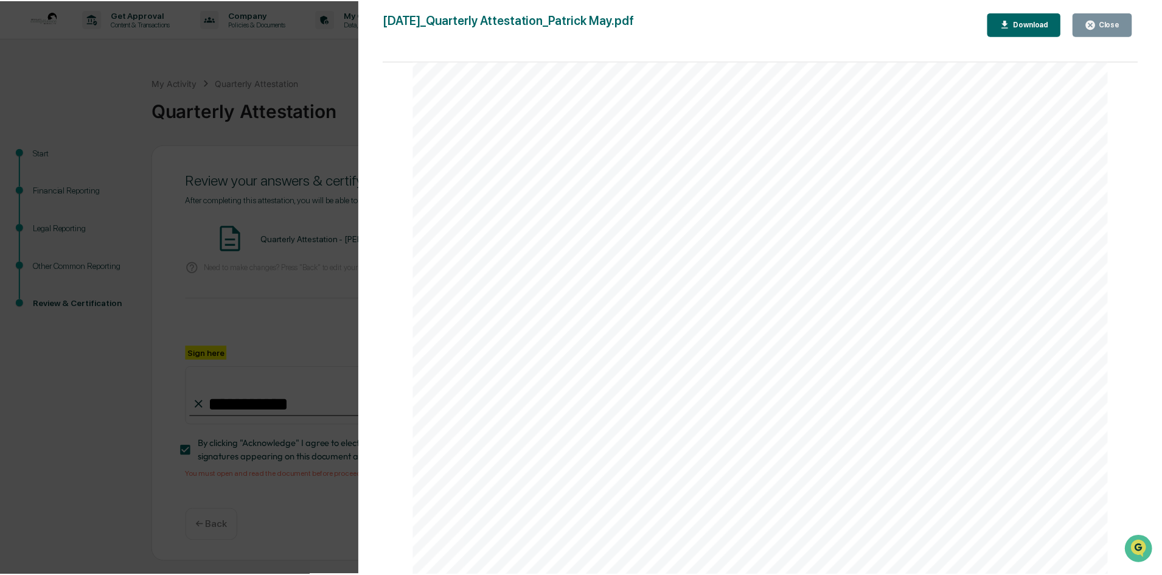
scroll to position [22443, 0]
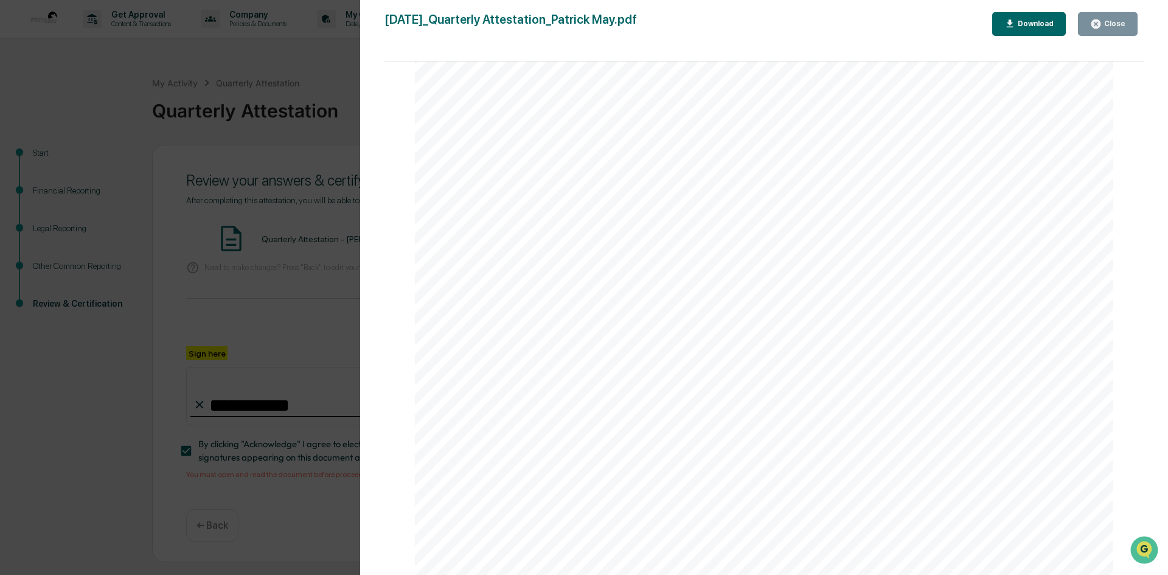
click at [1112, 33] on button "Close" at bounding box center [1108, 24] width 60 height 24
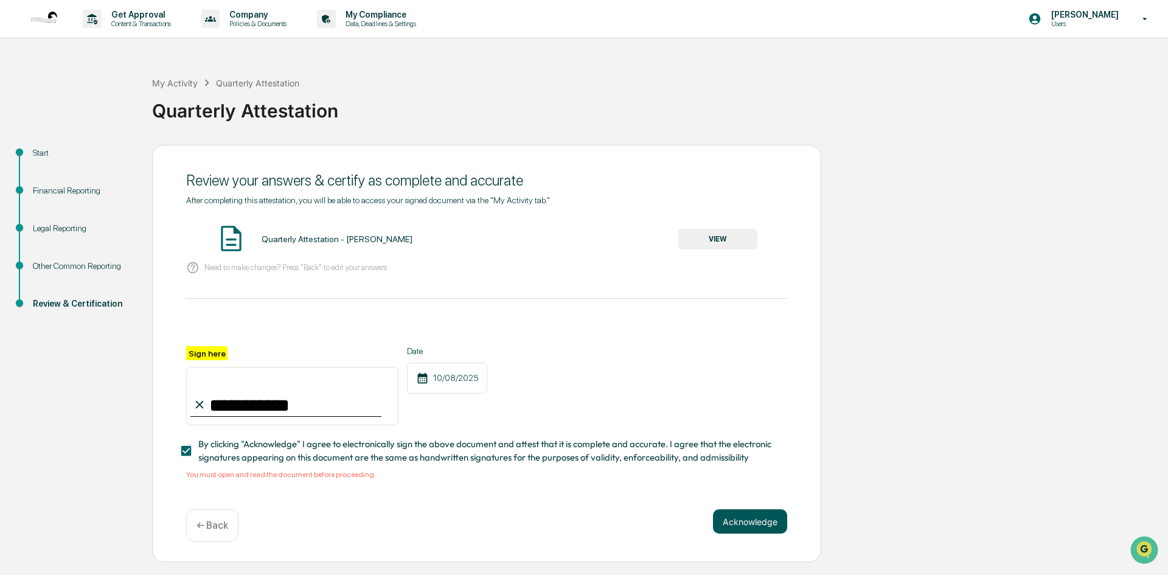
click at [768, 515] on button "Acknowledge" at bounding box center [750, 521] width 74 height 24
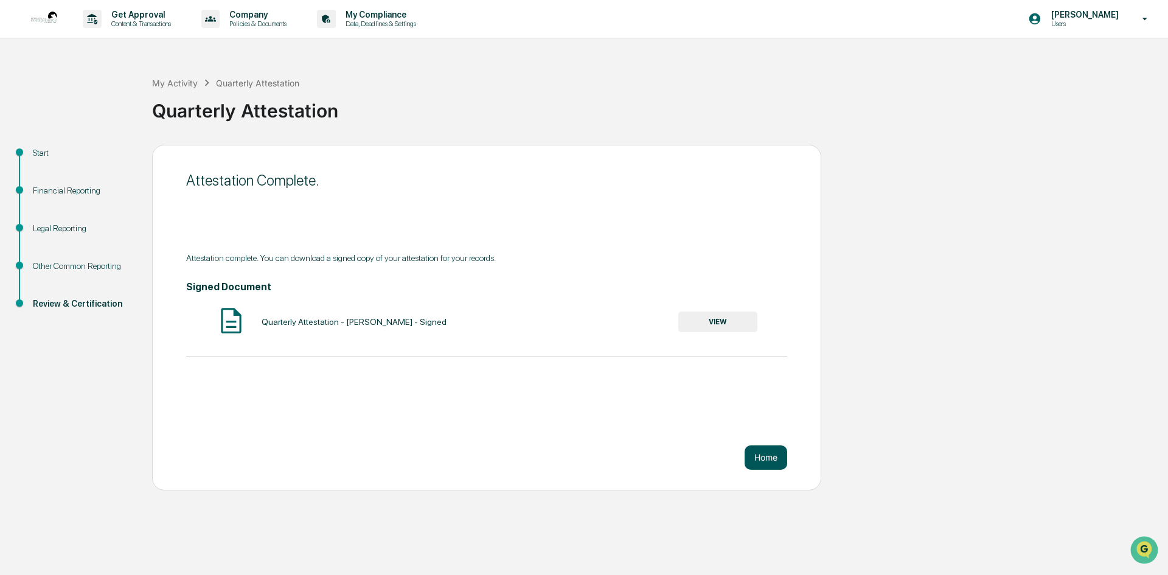
click at [768, 469] on button "Home" at bounding box center [766, 457] width 43 height 24
